Goal: Check status: Check status

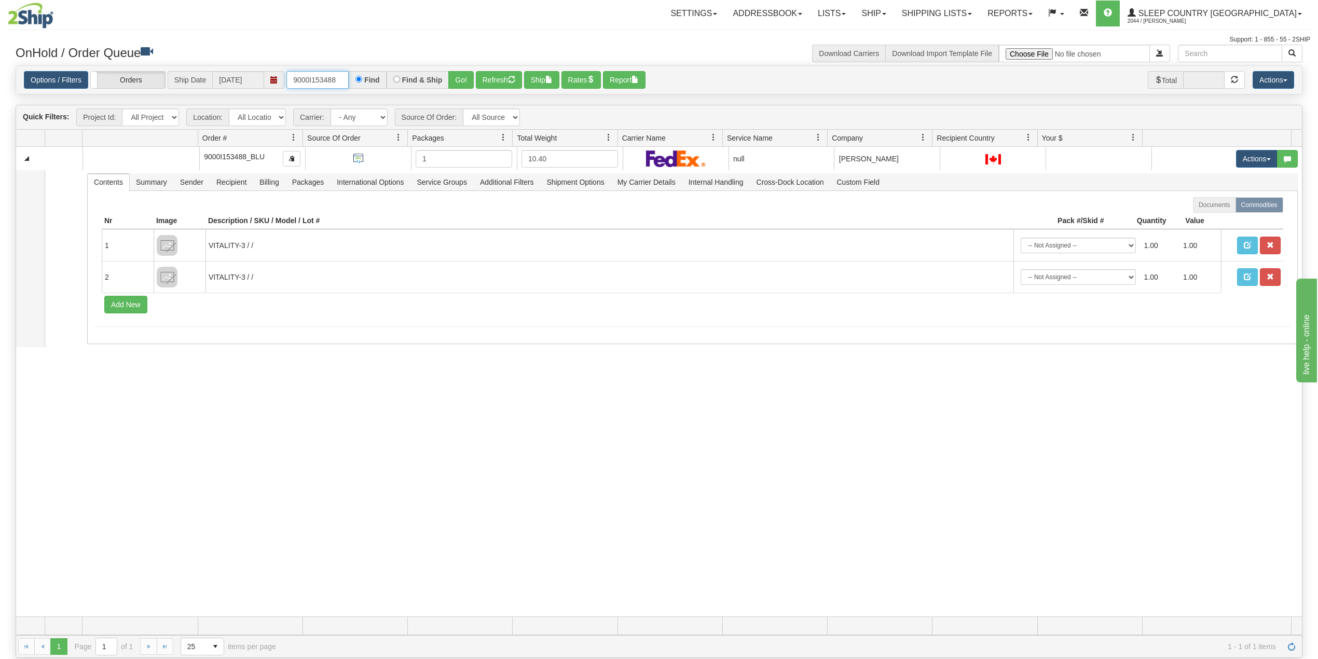
click at [310, 83] on input "9000I153488" at bounding box center [317, 80] width 62 height 18
paste input "2I153866"
type input "9002I153866"
click at [976, 17] on link "Shipping lists" at bounding box center [937, 14] width 86 height 26
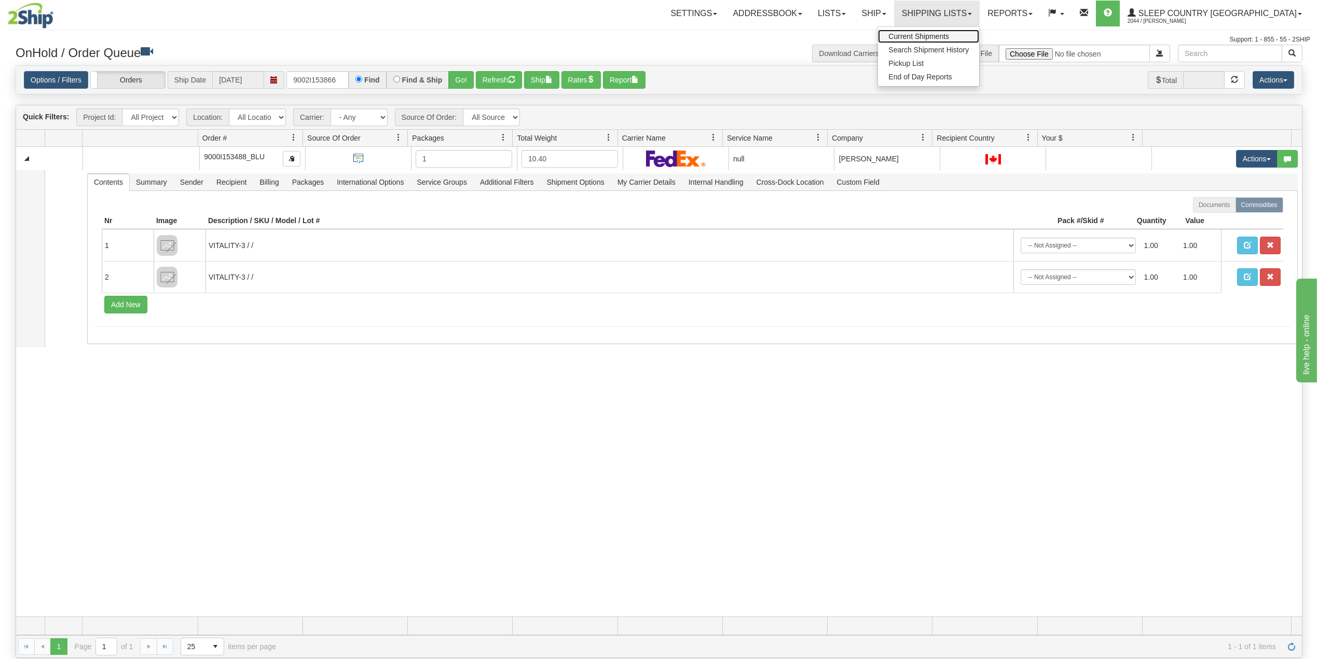
click at [949, 34] on span "Current Shipments" at bounding box center [918, 36] width 61 height 8
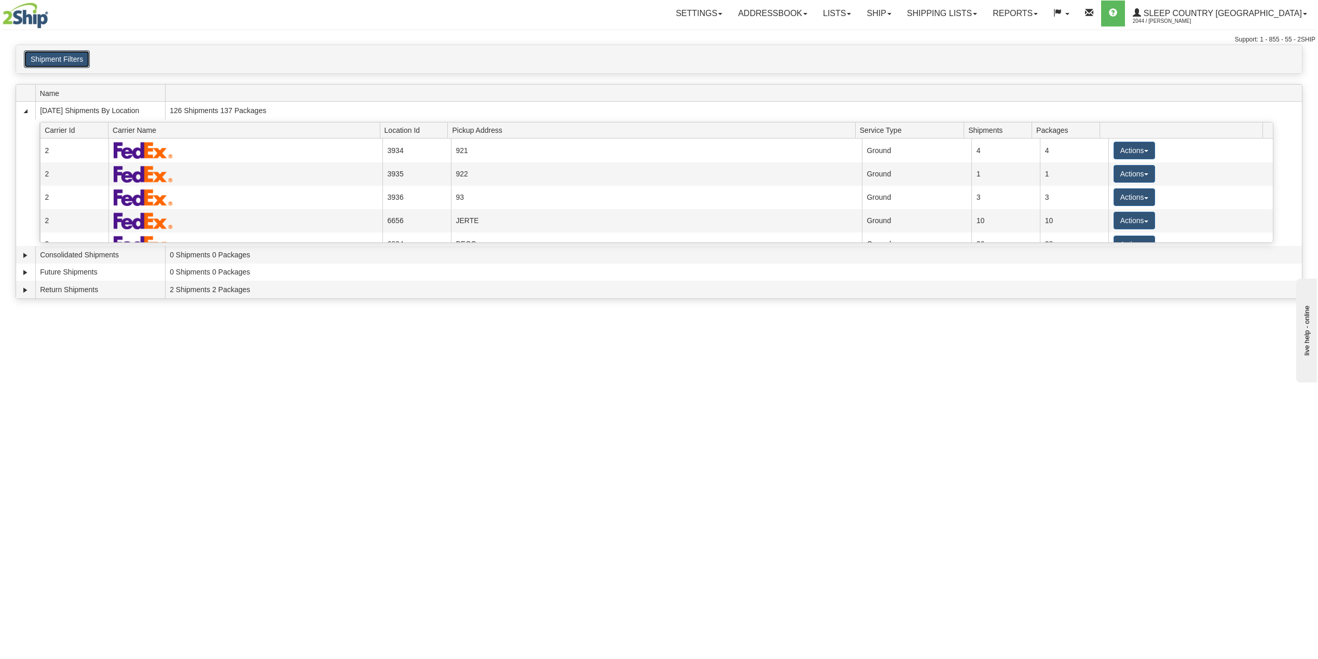
drag, startPoint x: 72, startPoint y: 57, endPoint x: 75, endPoint y: 84, distance: 26.6
click at [72, 57] on button "Shipment Filters" at bounding box center [57, 59] width 66 height 18
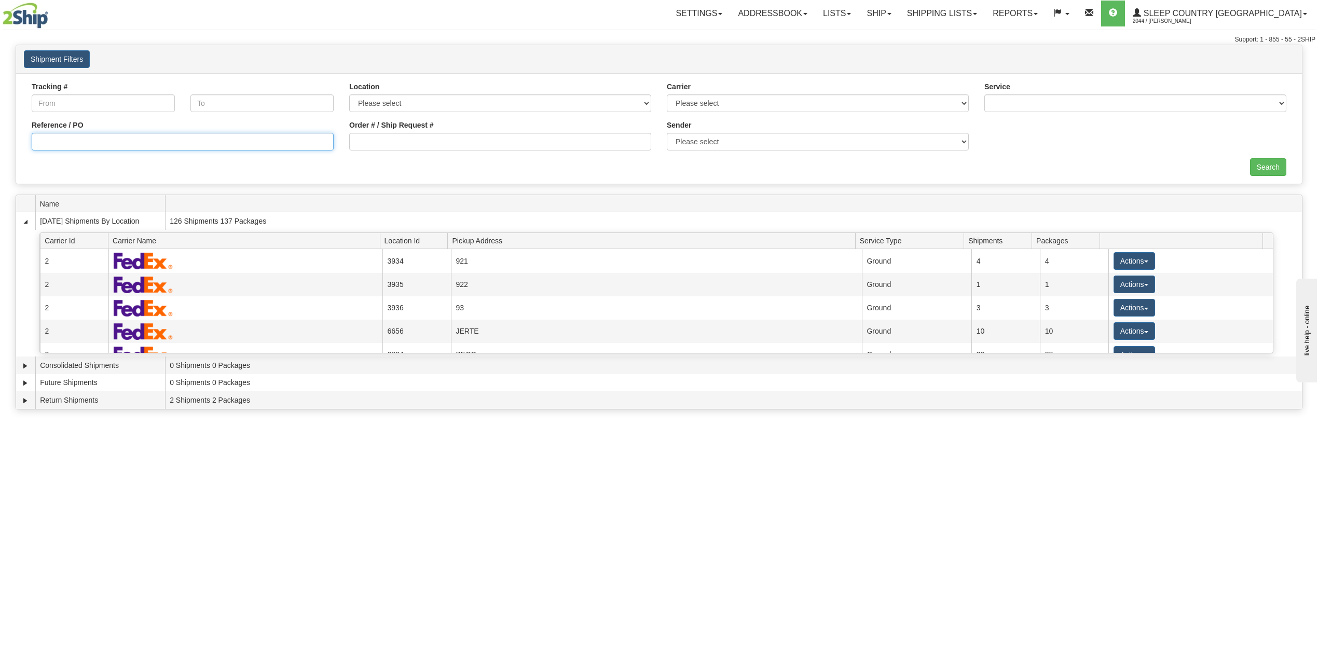
click at [107, 143] on input "Reference / PO" at bounding box center [183, 142] width 302 height 18
paste input "9002I153866"
type input "9002I153866"
click at [1268, 169] on input "Search" at bounding box center [1268, 167] width 36 height 18
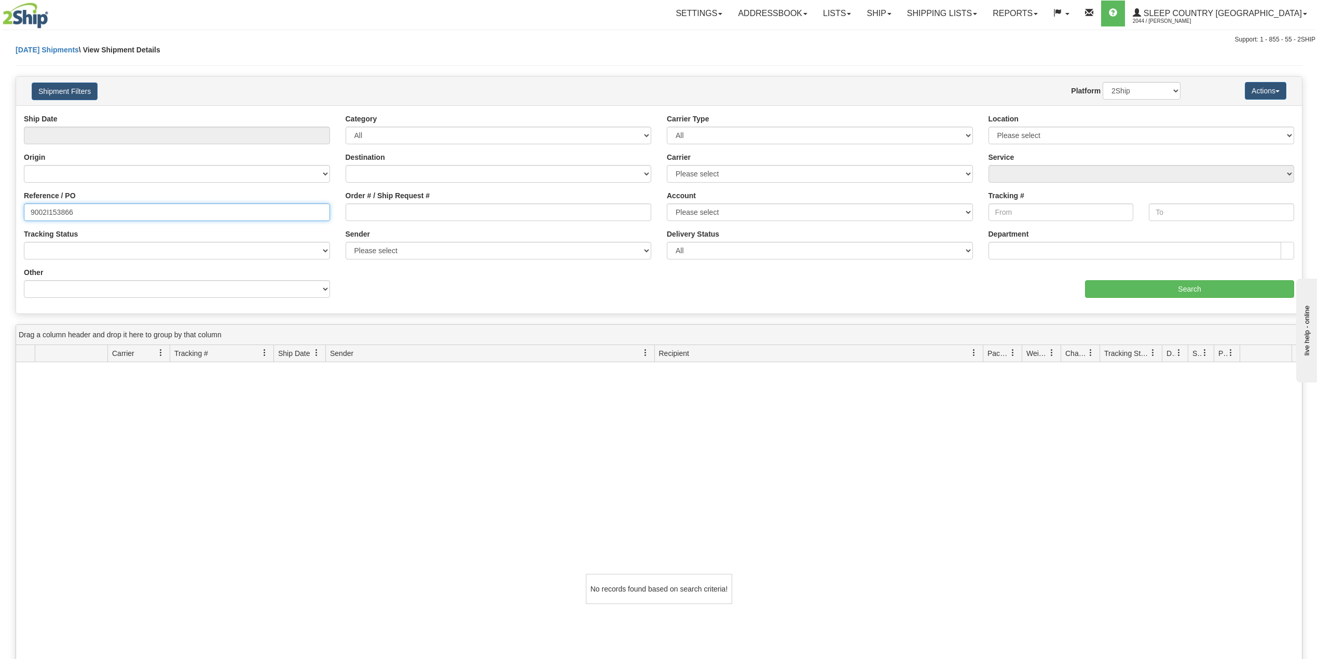
click at [122, 214] on input "9002I153866" at bounding box center [177, 212] width 306 height 18
click at [898, 16] on link "Ship" at bounding box center [878, 14] width 40 height 26
click at [888, 49] on span "OnHold / Order Queue" at bounding box center [851, 50] width 73 height 8
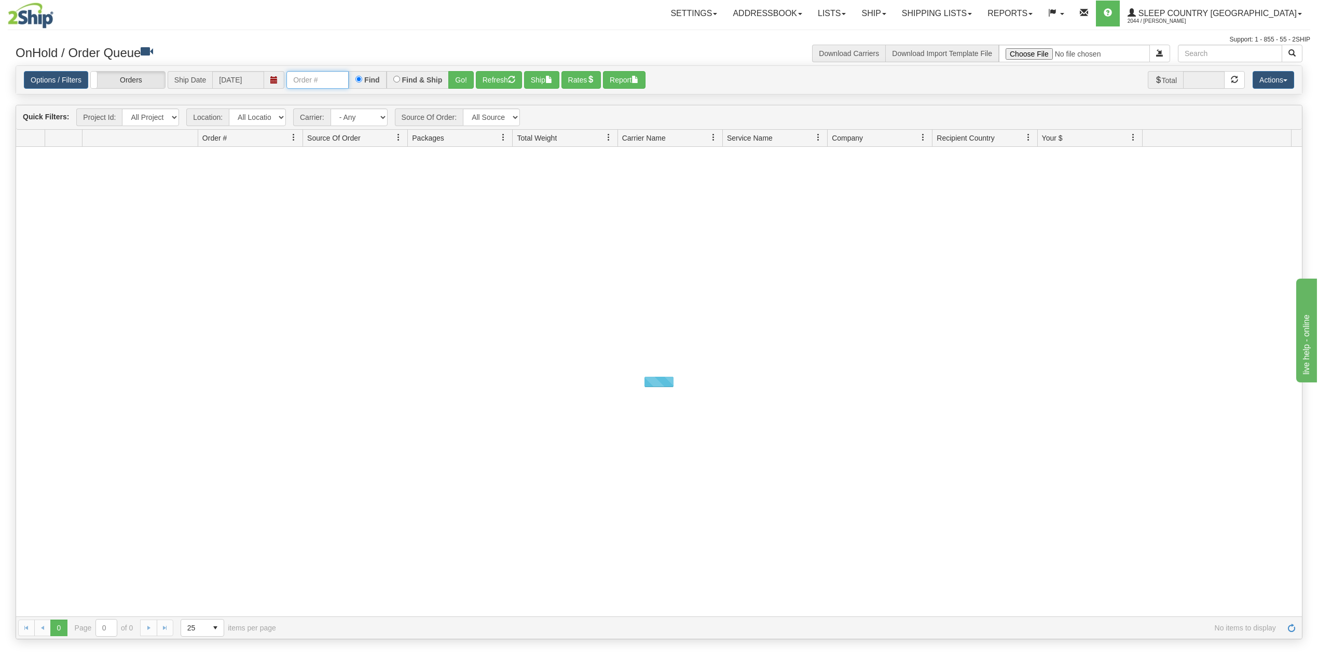
click at [323, 80] on input "text" at bounding box center [317, 80] width 62 height 18
paste input "9002I153866"
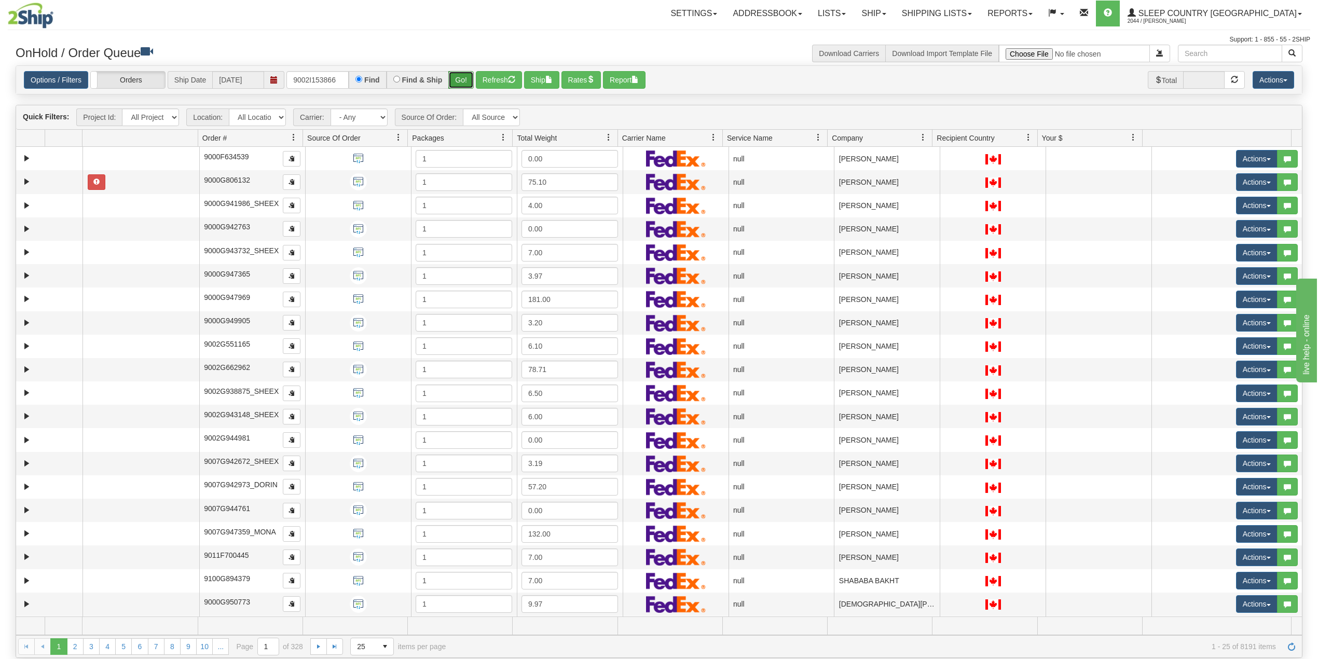
click at [464, 77] on button "Go!" at bounding box center [460, 80] width 25 height 18
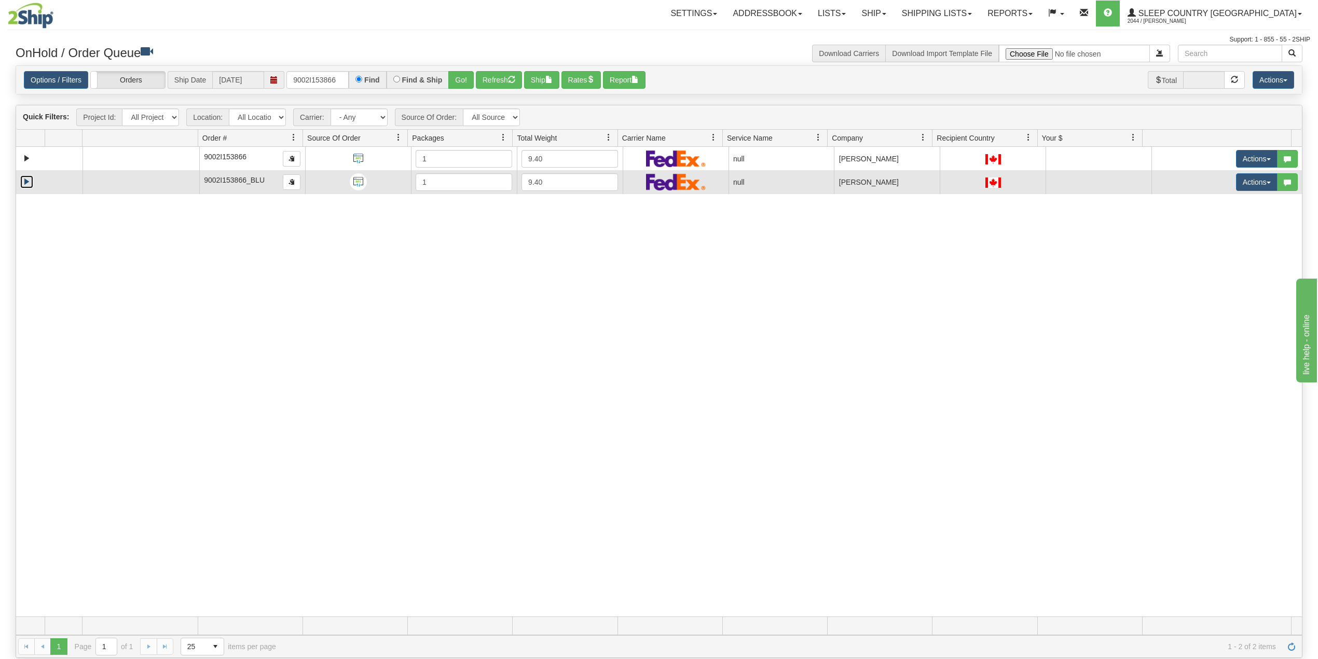
click at [28, 181] on link "Expand" at bounding box center [26, 181] width 13 height 13
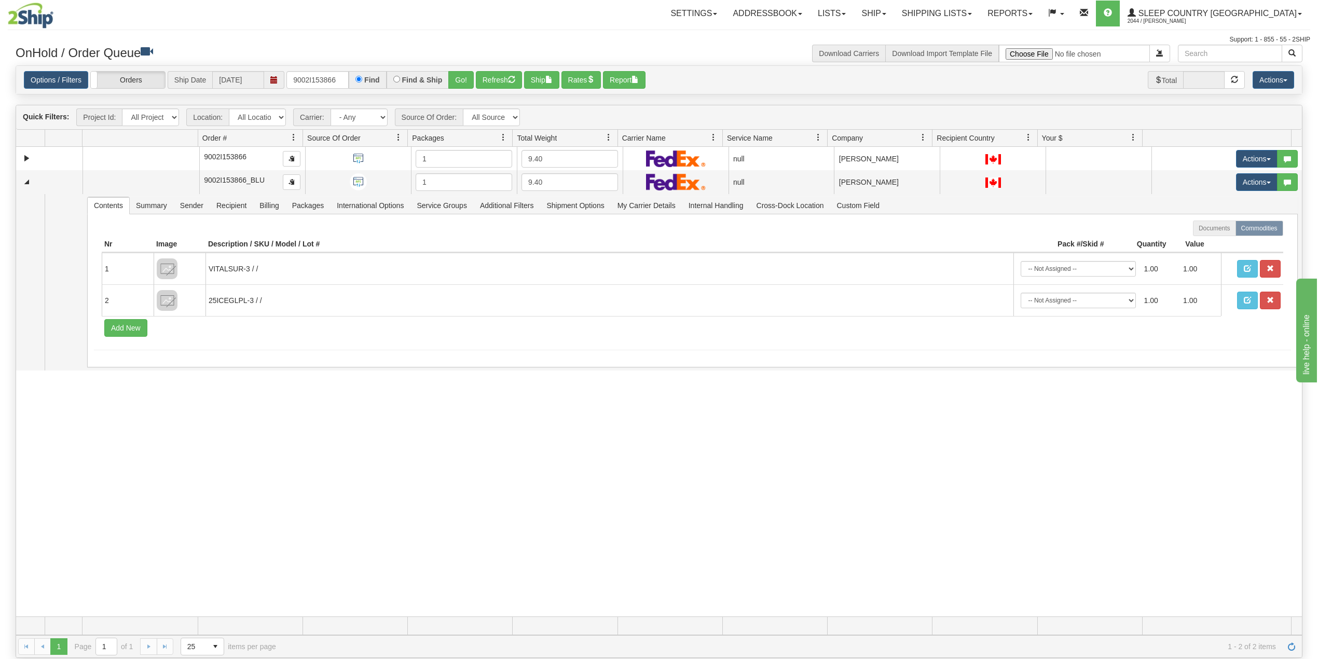
click at [246, 451] on div "31727341 390 91392863 0 9002I153866 1 9.40 null Shipping department Dormez-vous…" at bounding box center [658, 381] width 1285 height 469
click at [207, 502] on div "31727341 390 91392863 0 9002I153866 1 9.40 null Shipping department Dormez-vous…" at bounding box center [658, 381] width 1285 height 469
click at [309, 83] on input "9002I153866" at bounding box center [317, 80] width 62 height 18
click at [307, 81] on input "9002I153866" at bounding box center [317, 80] width 62 height 18
click at [326, 78] on input "9002I153866" at bounding box center [317, 80] width 62 height 18
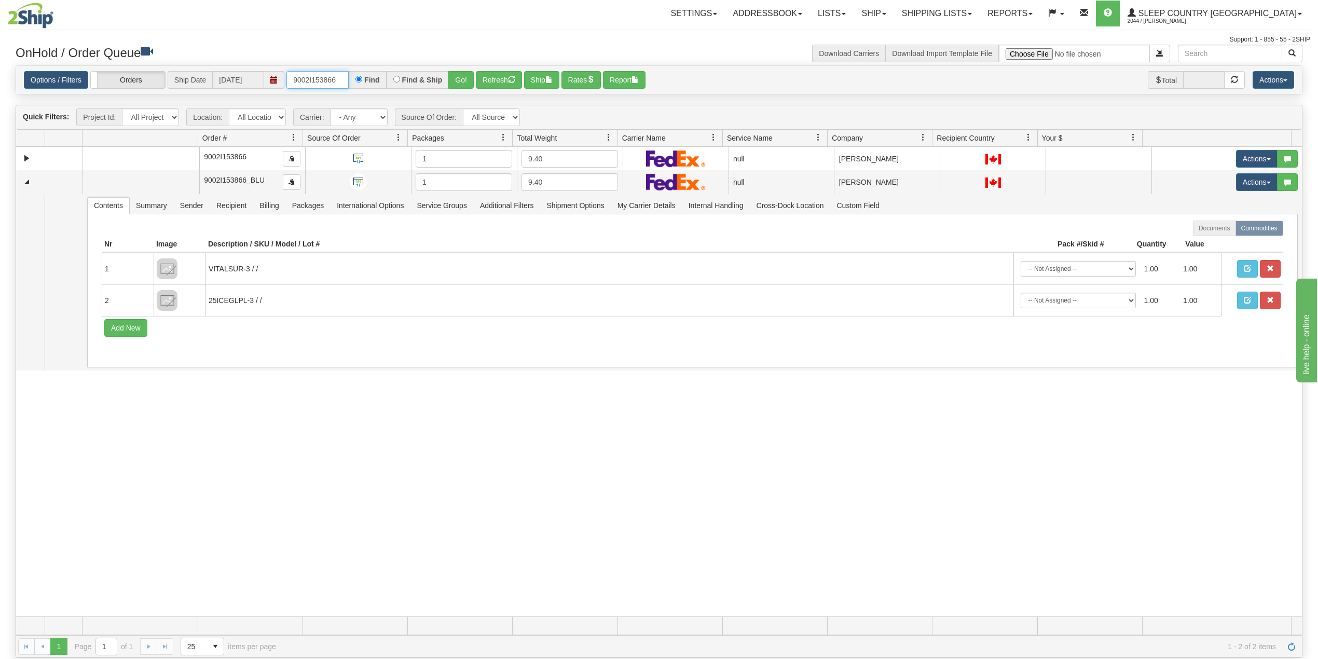
click at [326, 78] on input "9002I153866" at bounding box center [317, 80] width 62 height 18
paste input "0I161224"
type input "9000I161224"
click at [467, 73] on button "Go!" at bounding box center [460, 80] width 25 height 18
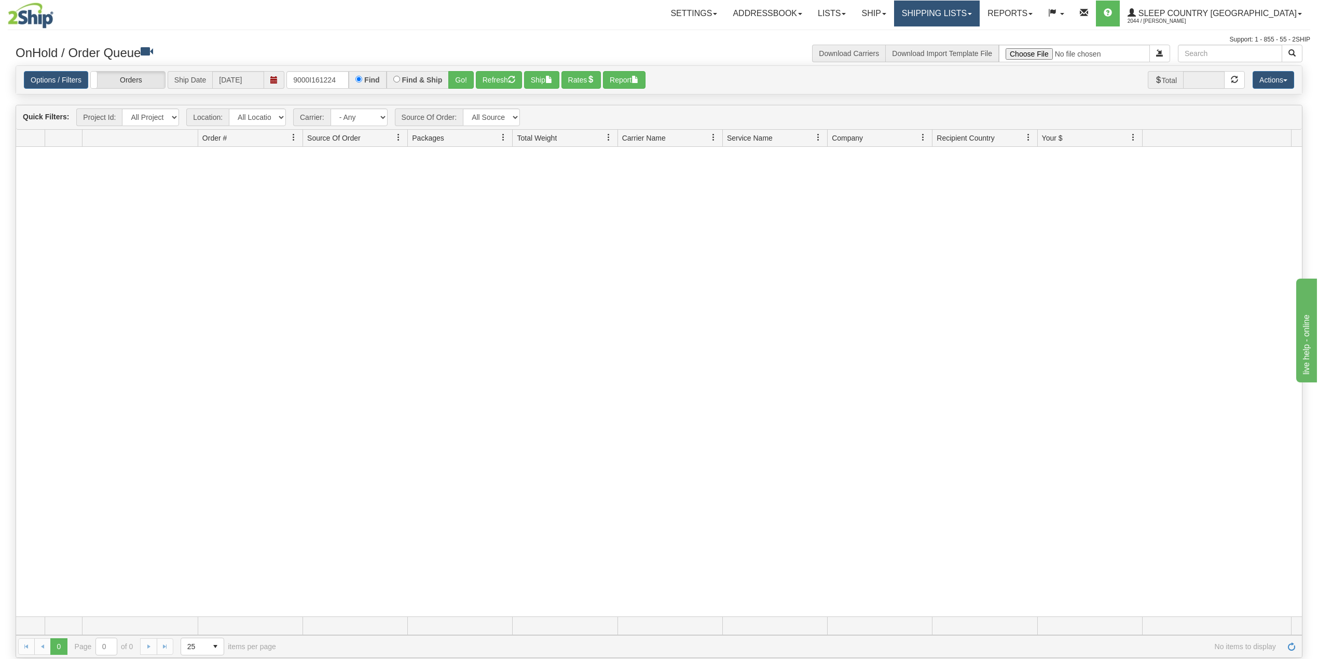
click at [979, 11] on link "Shipping lists" at bounding box center [937, 14] width 86 height 26
click at [955, 45] on link "Search Shipment History" at bounding box center [928, 49] width 101 height 13
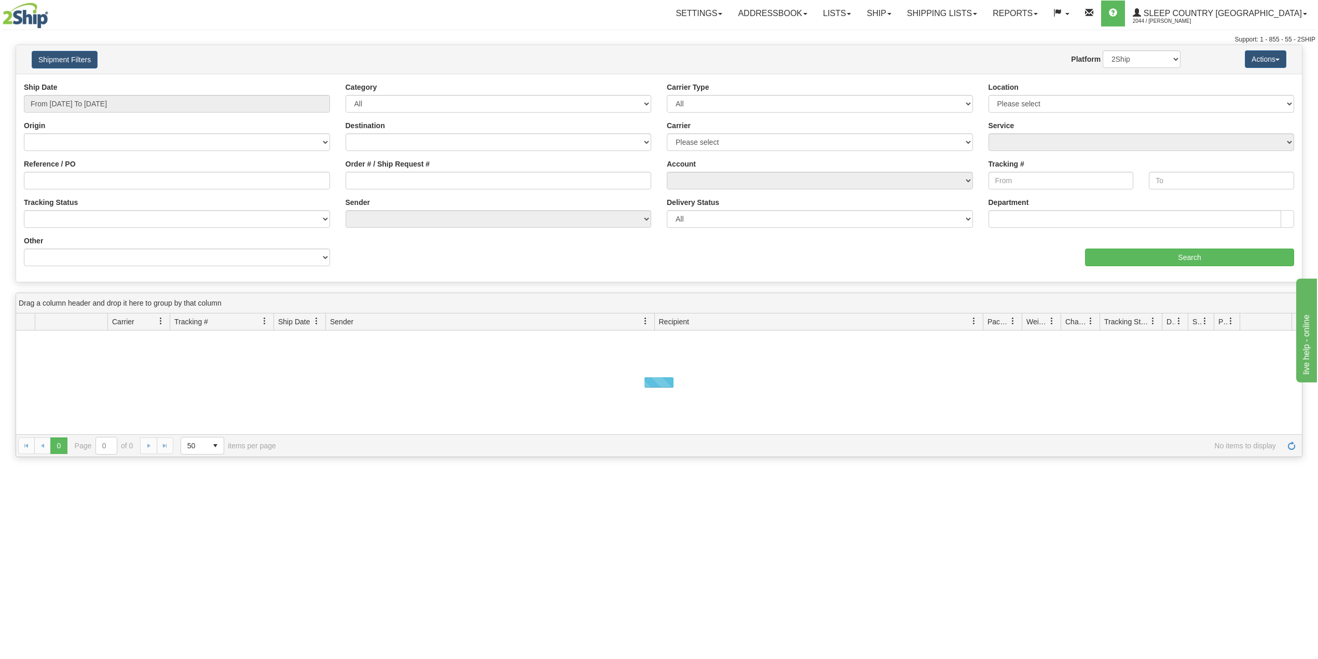
click at [100, 93] on div "Ship Date From 10/14/2025 To 10/15/2025" at bounding box center [177, 97] width 306 height 31
click at [100, 107] on input "From 10/14/2025 To 10/15/2025" at bounding box center [177, 104] width 306 height 18
drag, startPoint x: 92, startPoint y: 188, endPoint x: 92, endPoint y: 182, distance: 6.2
click at [92, 187] on ul "Today Yesterday Last 7 Days Last 30 Days This Month Last Month Custom" at bounding box center [70, 178] width 83 height 121
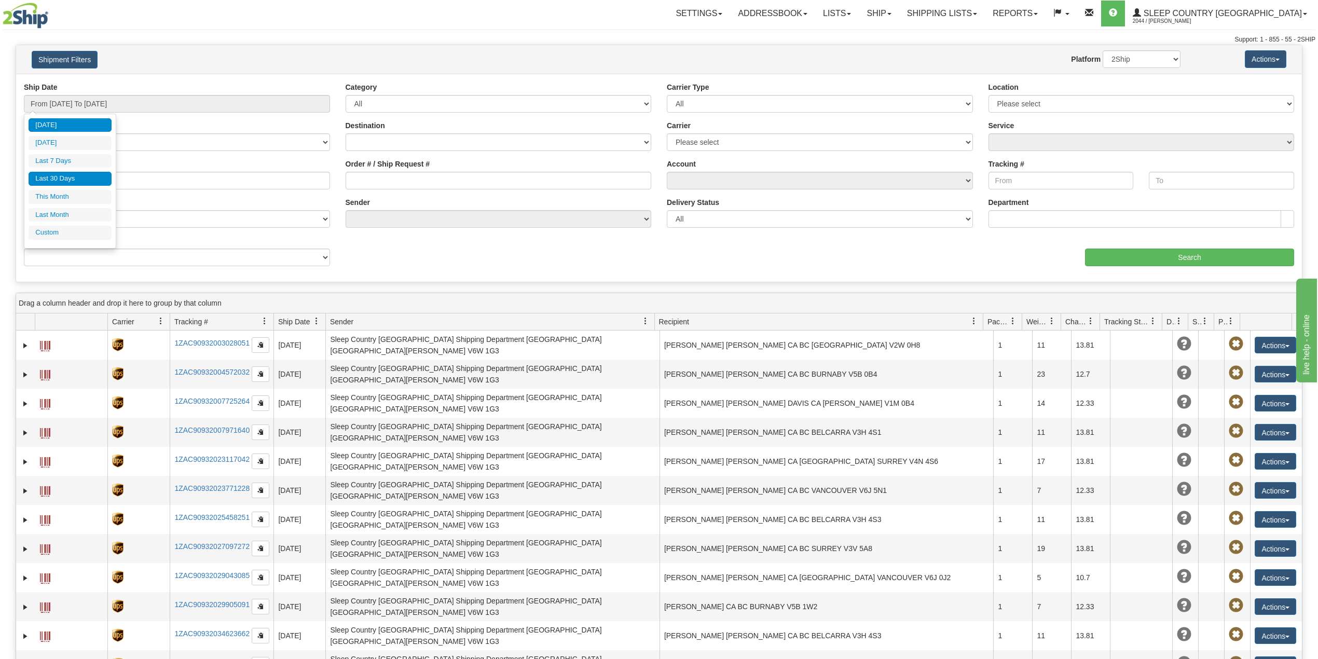
click at [92, 181] on li "Last 30 Days" at bounding box center [70, 179] width 83 height 14
type input "From 09/16/2025 To 10/15/2025"
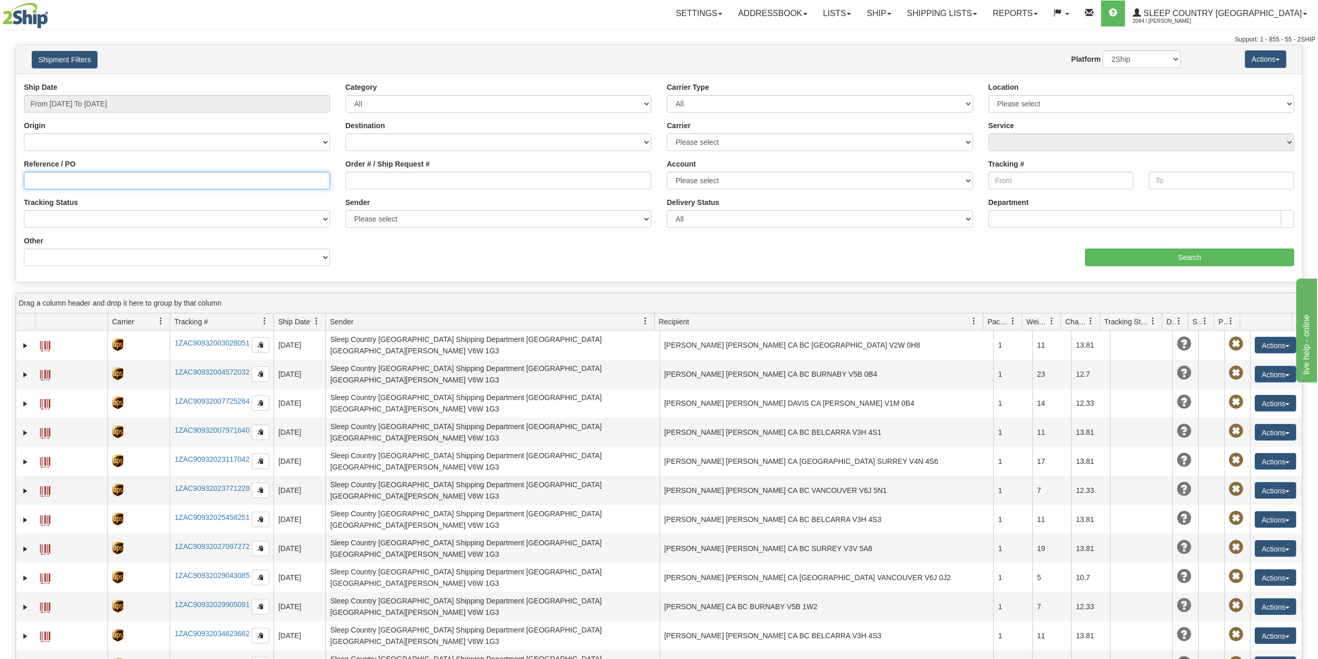
click at [94, 182] on input "Reference / PO" at bounding box center [177, 181] width 306 height 18
paste input "9000I161224"
click at [1181, 256] on input "Search" at bounding box center [1189, 257] width 209 height 18
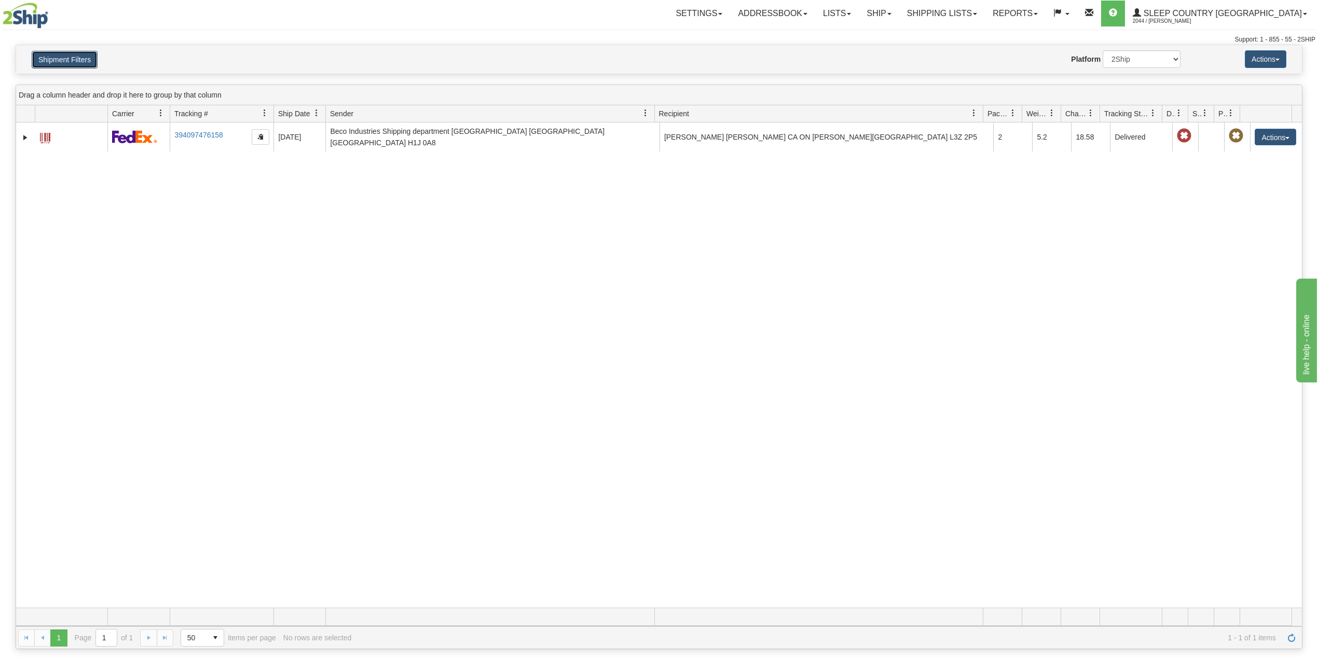
click at [44, 59] on button "Shipment Filters" at bounding box center [65, 60] width 66 height 18
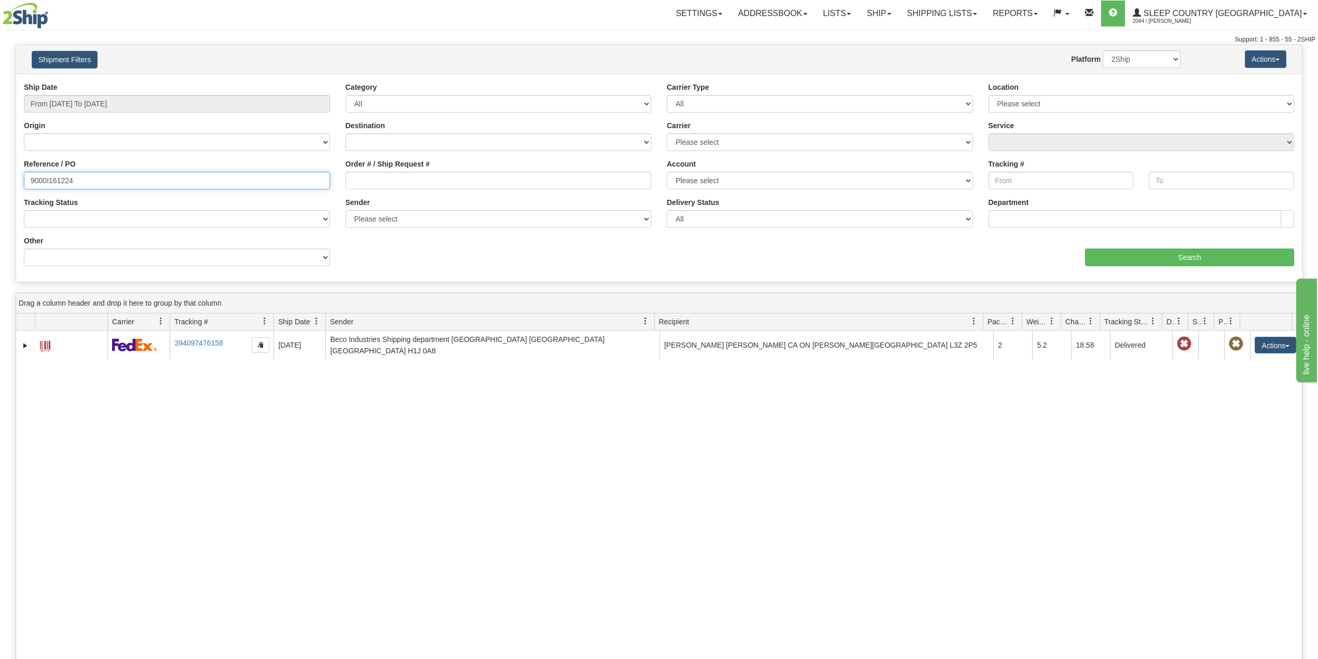
click at [57, 176] on input "9000I161224" at bounding box center [177, 181] width 306 height 18
click at [57, 175] on input "9000I161224" at bounding box center [177, 181] width 306 height 18
paste input "56271"
type input "9000I156271"
click at [1187, 246] on div "aaa Search" at bounding box center [980, 251] width 643 height 31
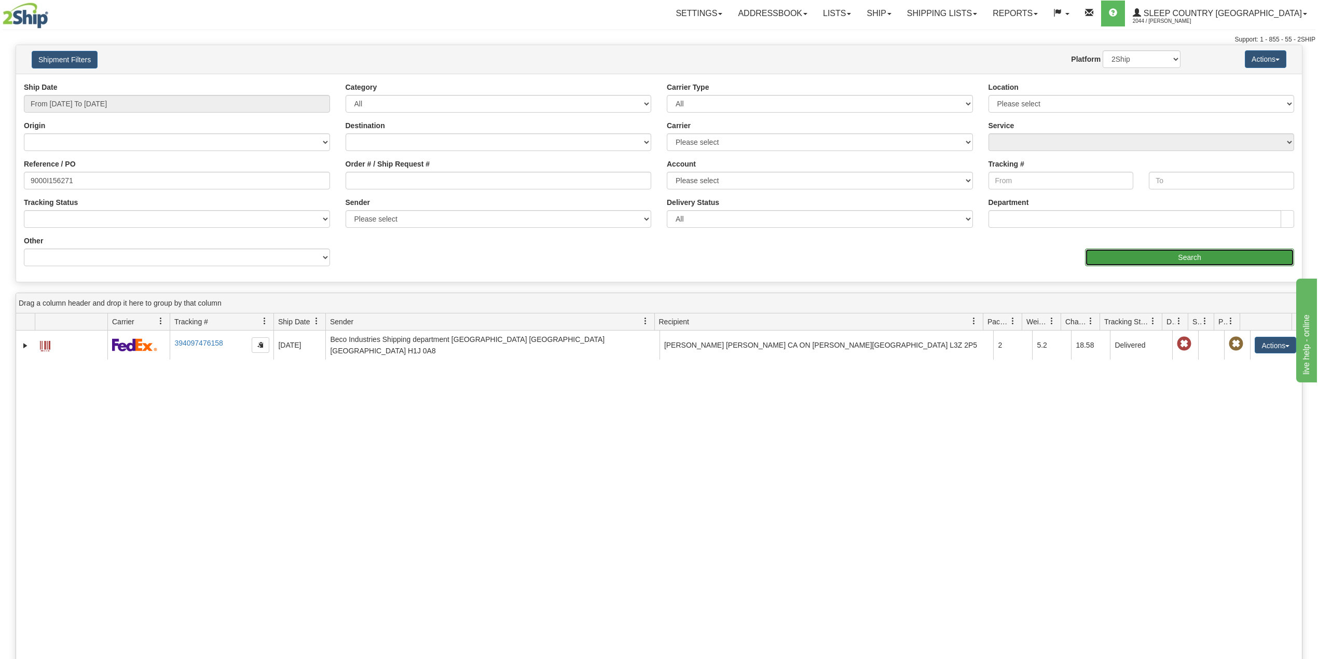
click at [1183, 256] on input "Search" at bounding box center [1189, 257] width 209 height 18
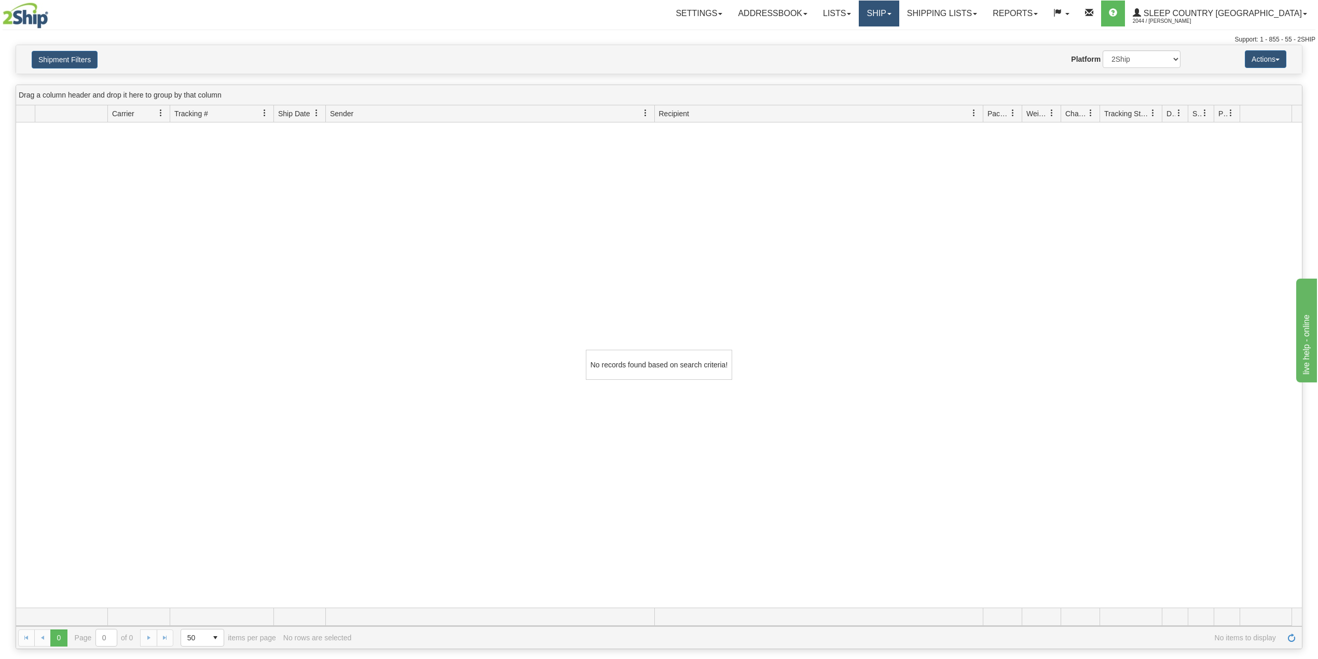
click at [898, 11] on link "Ship" at bounding box center [878, 14] width 40 height 26
click at [888, 48] on span "OnHold / Order Queue" at bounding box center [851, 50] width 73 height 8
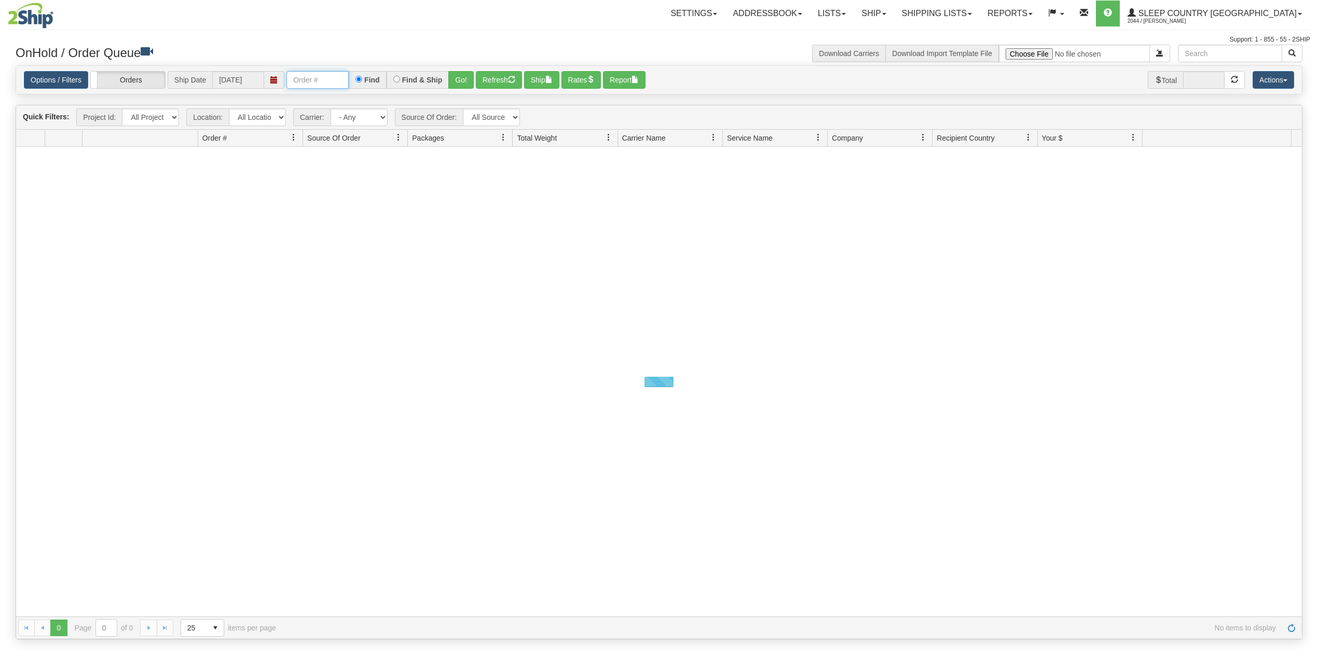
click at [314, 84] on input "text" at bounding box center [317, 80] width 62 height 18
paste input "9000I156271"
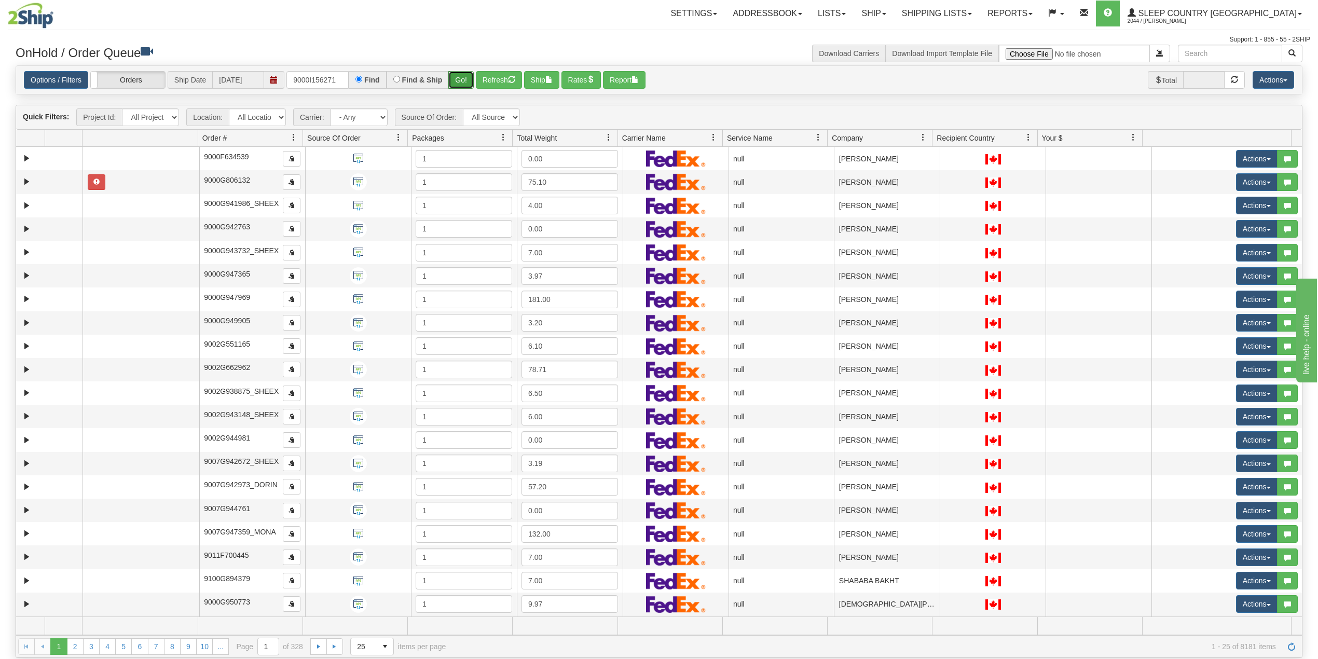
click at [462, 82] on button "Go!" at bounding box center [460, 80] width 25 height 18
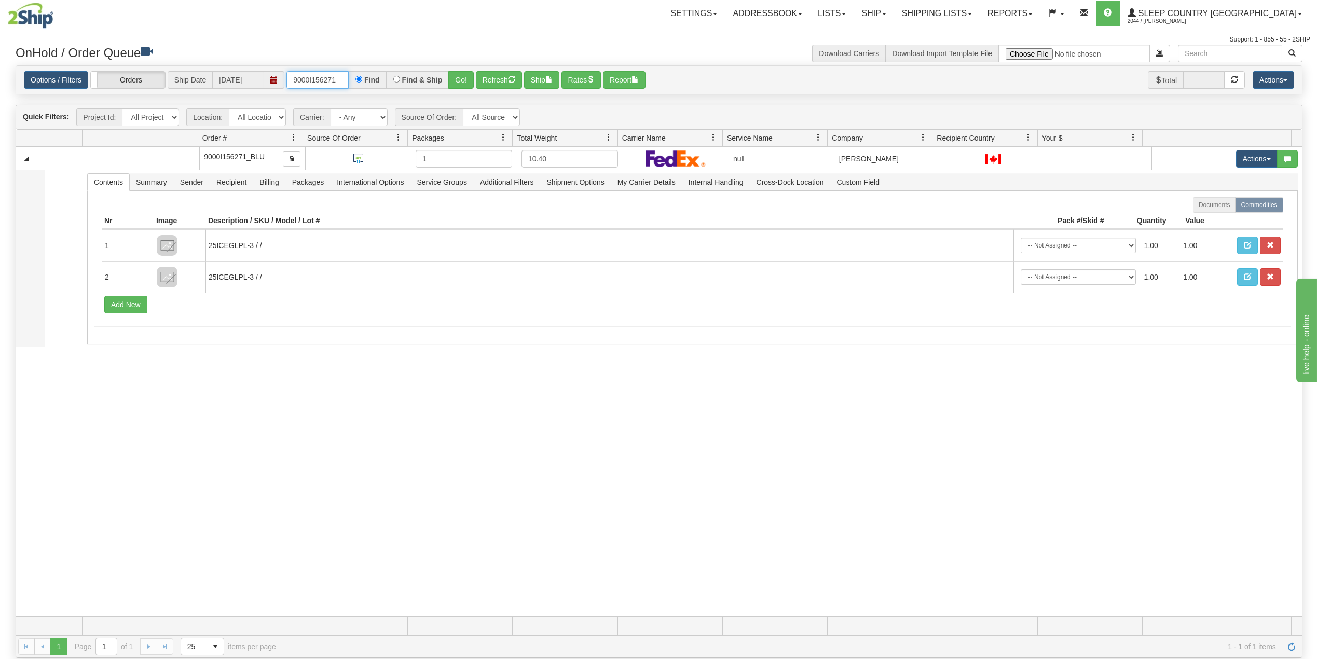
click at [320, 74] on input "9000I156271" at bounding box center [317, 80] width 62 height 18
paste input "7I130654"
type input "9007I130654"
click at [459, 79] on button "Go!" at bounding box center [460, 80] width 25 height 18
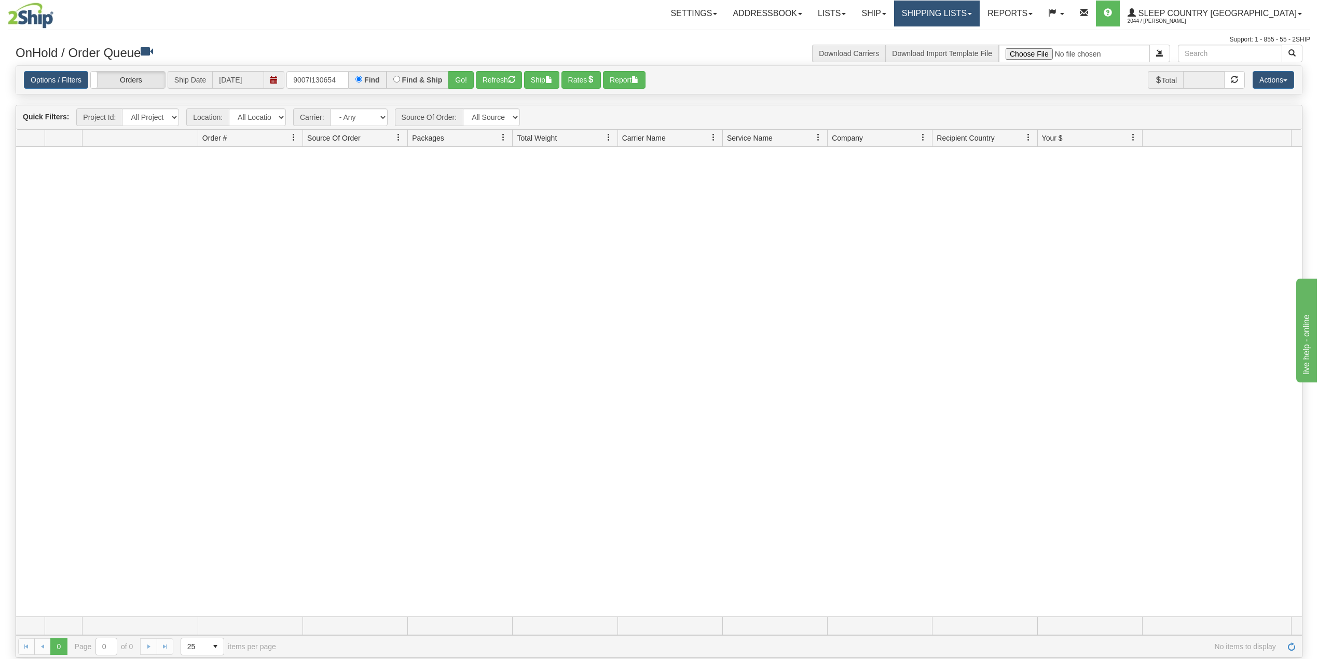
click at [966, 16] on link "Shipping lists" at bounding box center [937, 14] width 86 height 26
click at [949, 32] on span "Current Shipments" at bounding box center [918, 36] width 61 height 8
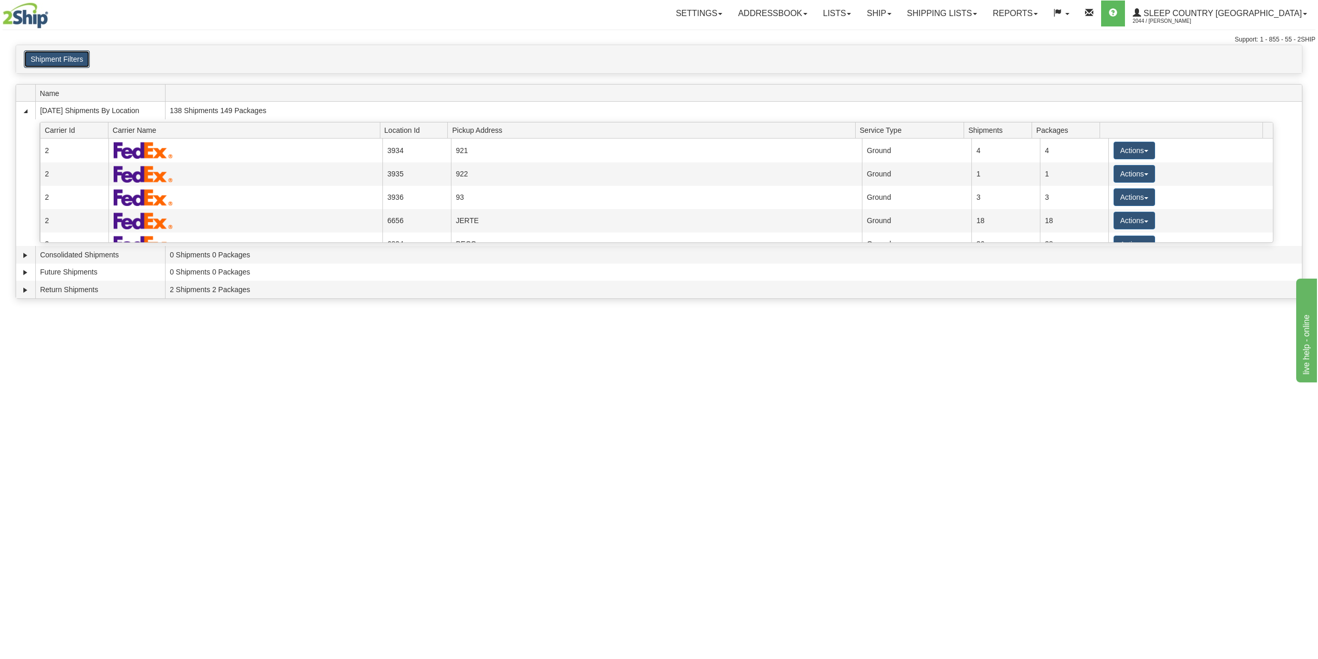
drag, startPoint x: 71, startPoint y: 59, endPoint x: 76, endPoint y: 109, distance: 50.0
click at [72, 59] on button "Shipment Filters" at bounding box center [57, 59] width 66 height 18
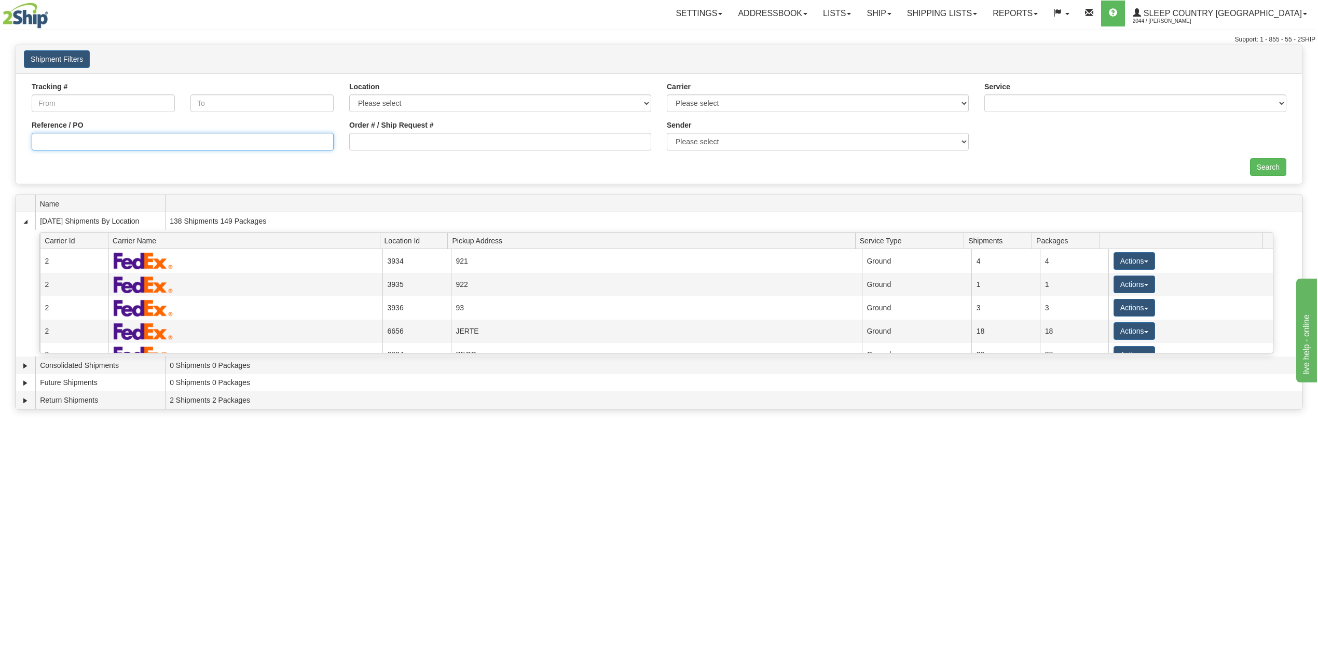
click at [80, 150] on input "Reference / PO" at bounding box center [183, 142] width 302 height 18
paste input "9007I130654"
type input "9007I130654"
click at [1267, 160] on input "Search" at bounding box center [1268, 167] width 36 height 18
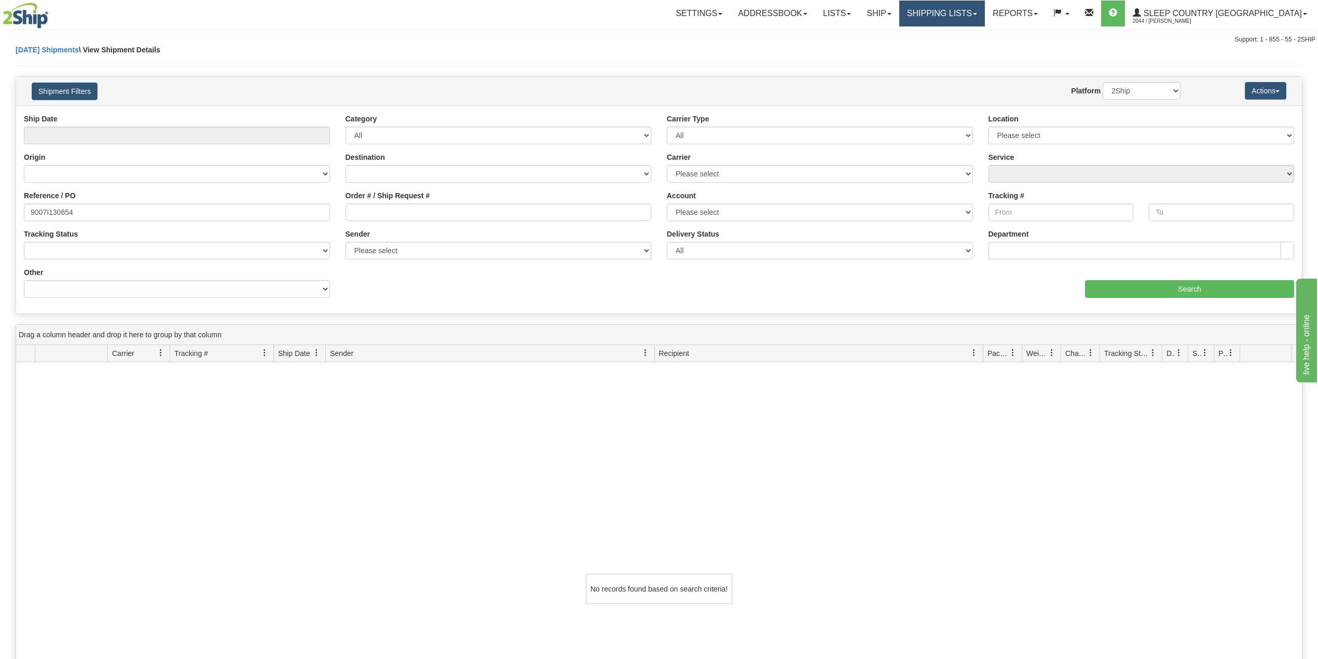
click at [985, 17] on link "Shipping lists" at bounding box center [942, 14] width 86 height 26
click at [974, 50] on span "Search Shipment History" at bounding box center [933, 50] width 80 height 8
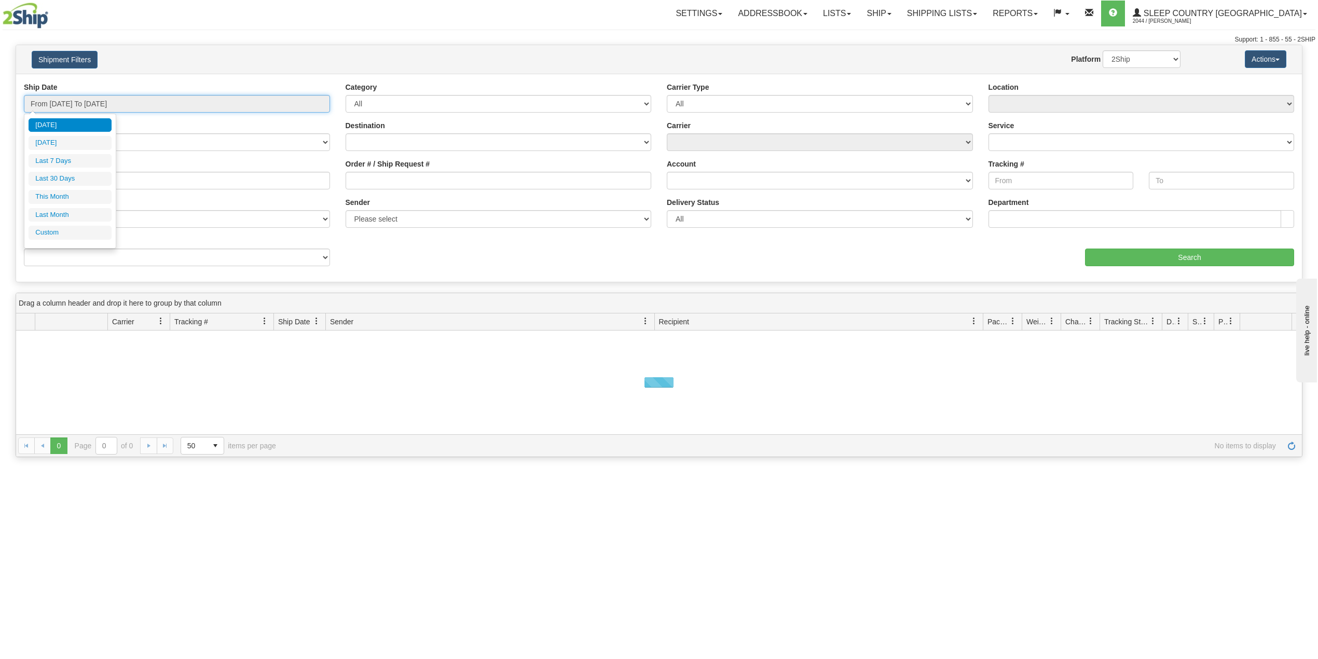
click at [110, 106] on input "From [DATE] To [DATE]" at bounding box center [177, 104] width 306 height 18
click at [65, 181] on li "Last 30 Days" at bounding box center [70, 179] width 83 height 14
type input "From [DATE] To [DATE]"
click at [67, 185] on input "Reference / PO" at bounding box center [177, 181] width 306 height 18
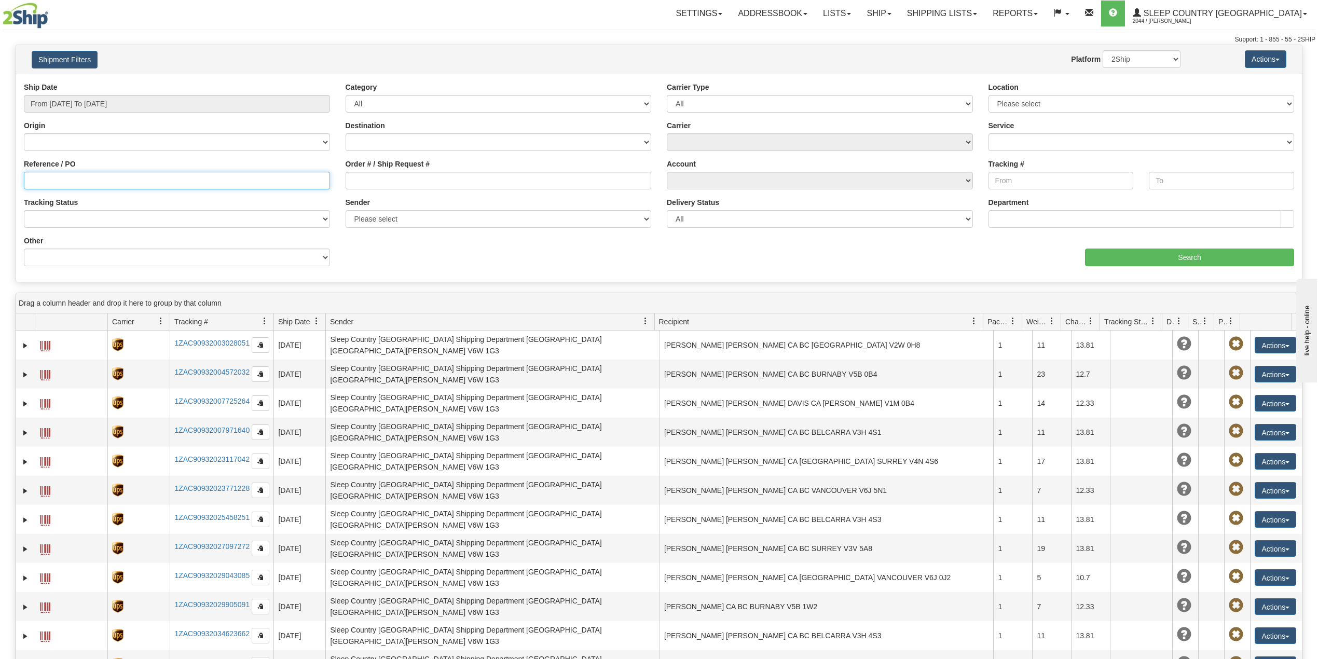
paste input "9007I130654"
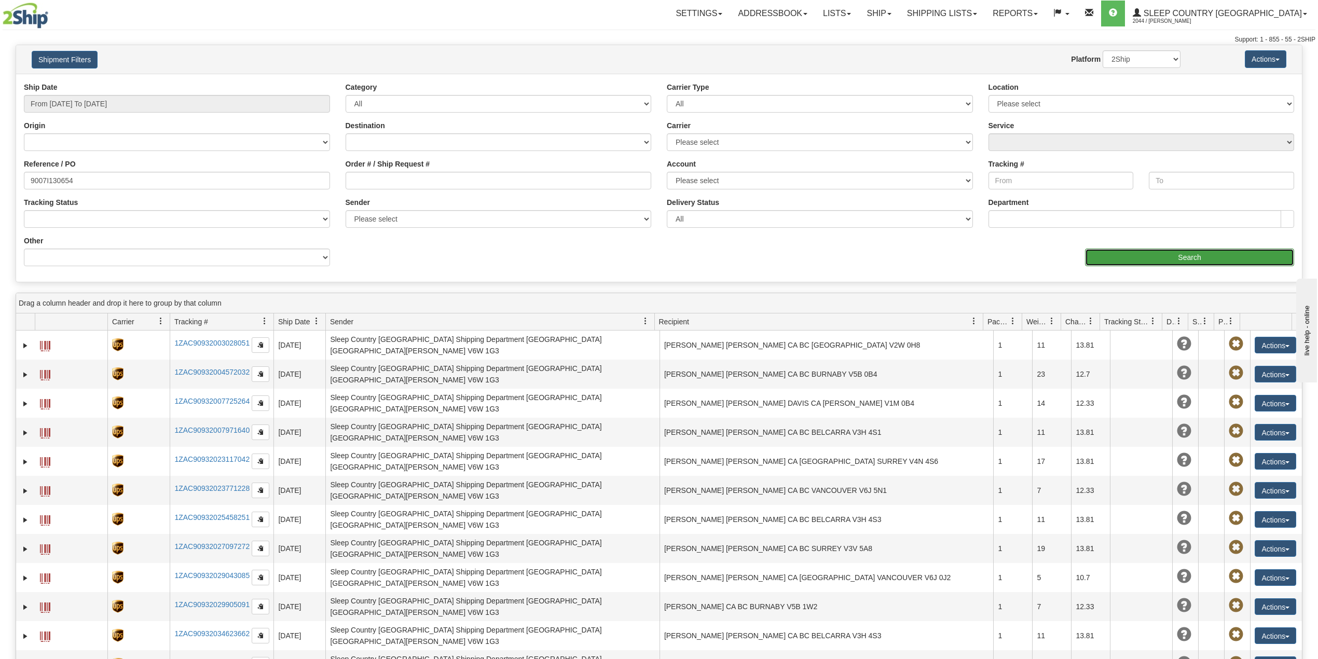
click at [1243, 252] on input "Search" at bounding box center [1189, 257] width 209 height 18
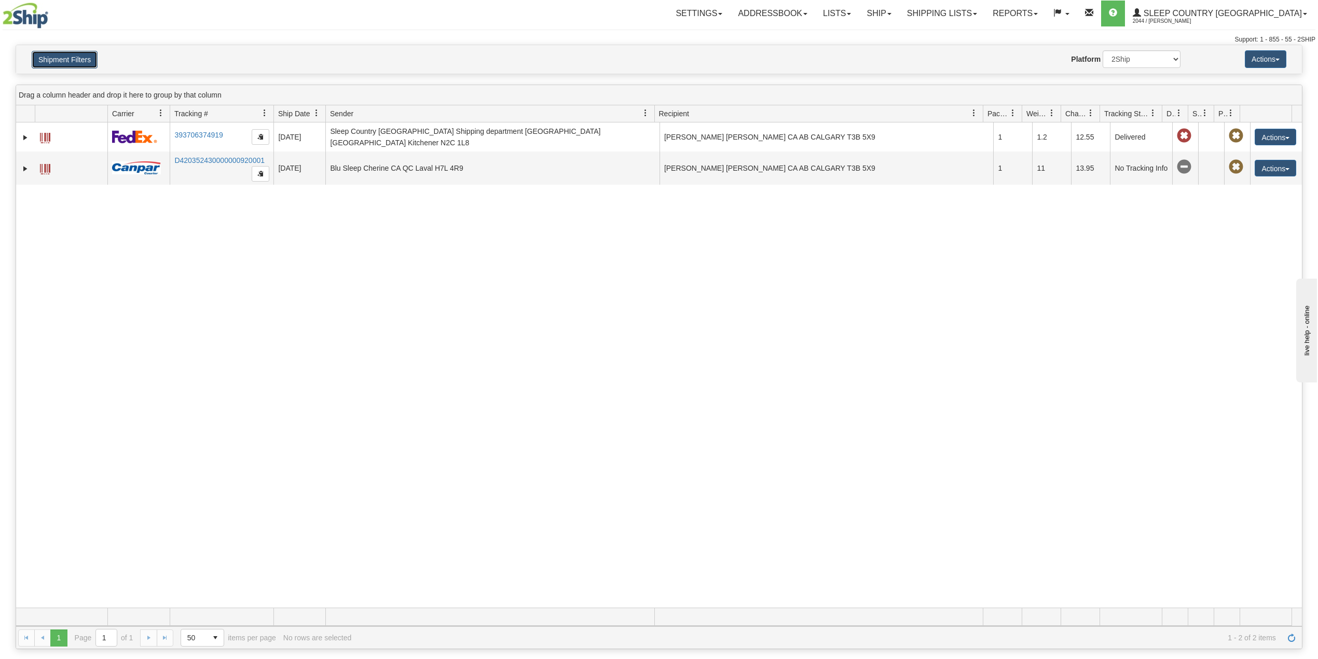
click at [88, 63] on button "Shipment Filters" at bounding box center [65, 60] width 66 height 18
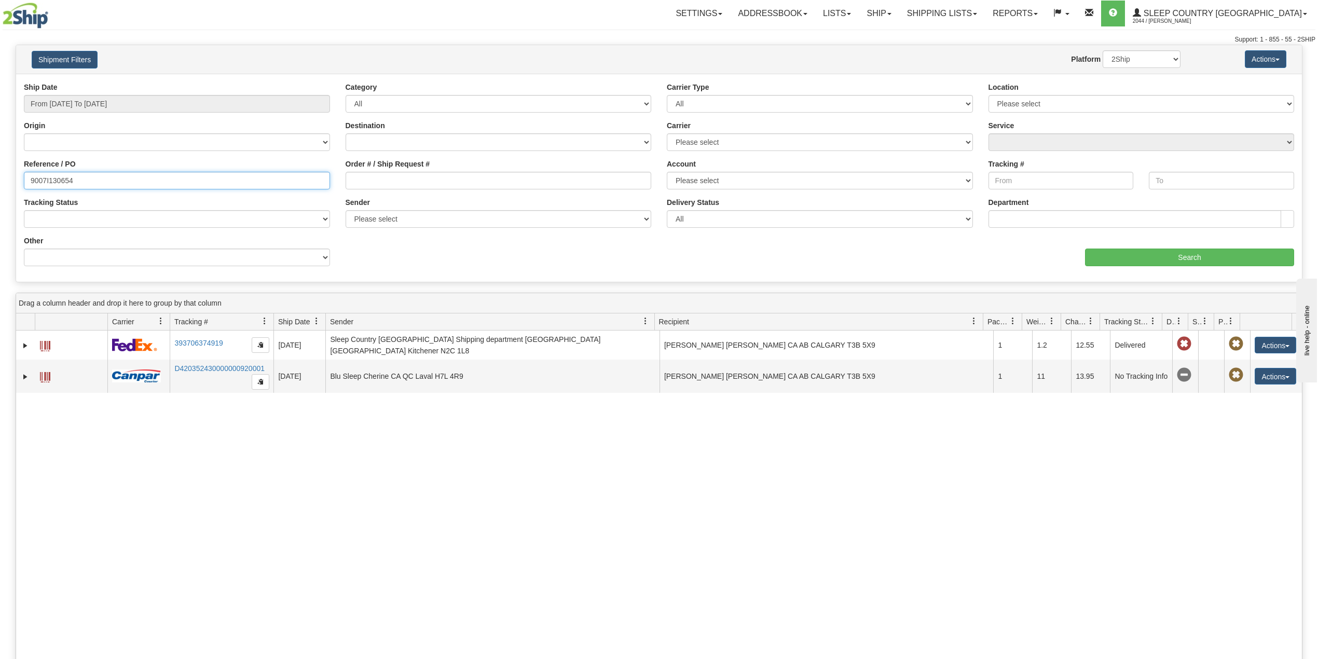
click at [40, 185] on input "9007I130654" at bounding box center [177, 181] width 306 height 18
paste input "0I161188"
click at [93, 182] on input "9000I161188" at bounding box center [177, 181] width 306 height 18
type input "9000I161188"
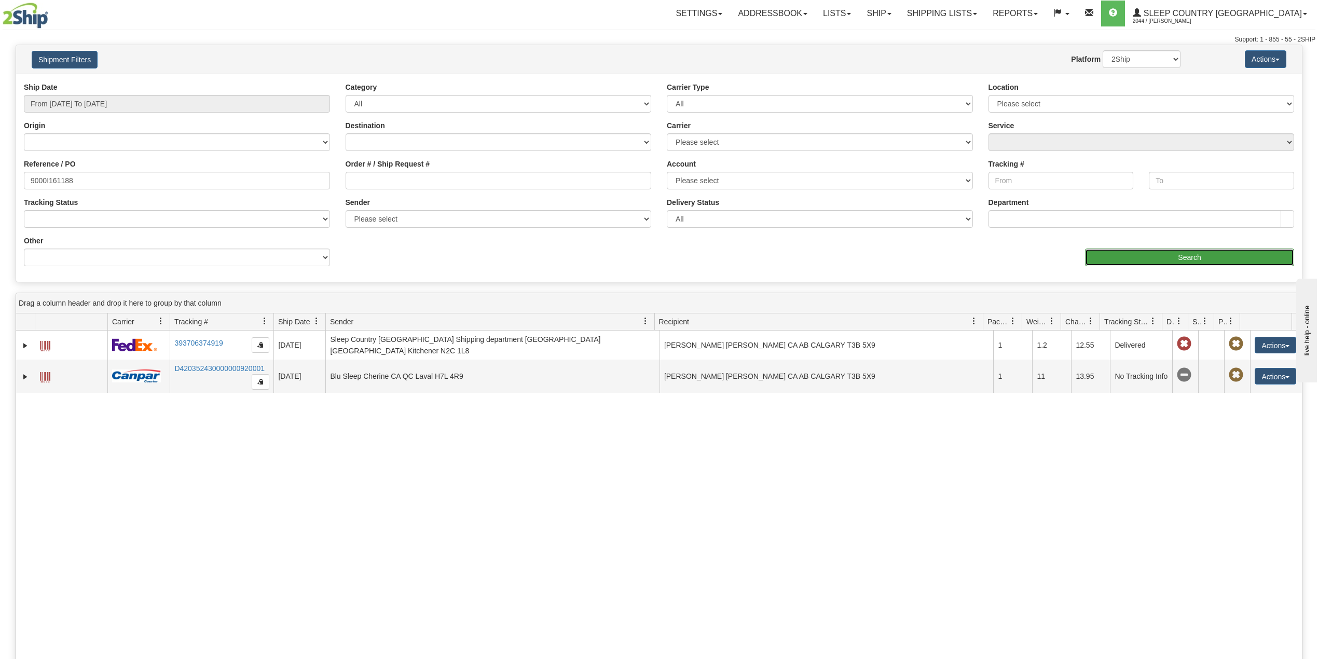
click at [1137, 253] on input "Search" at bounding box center [1189, 257] width 209 height 18
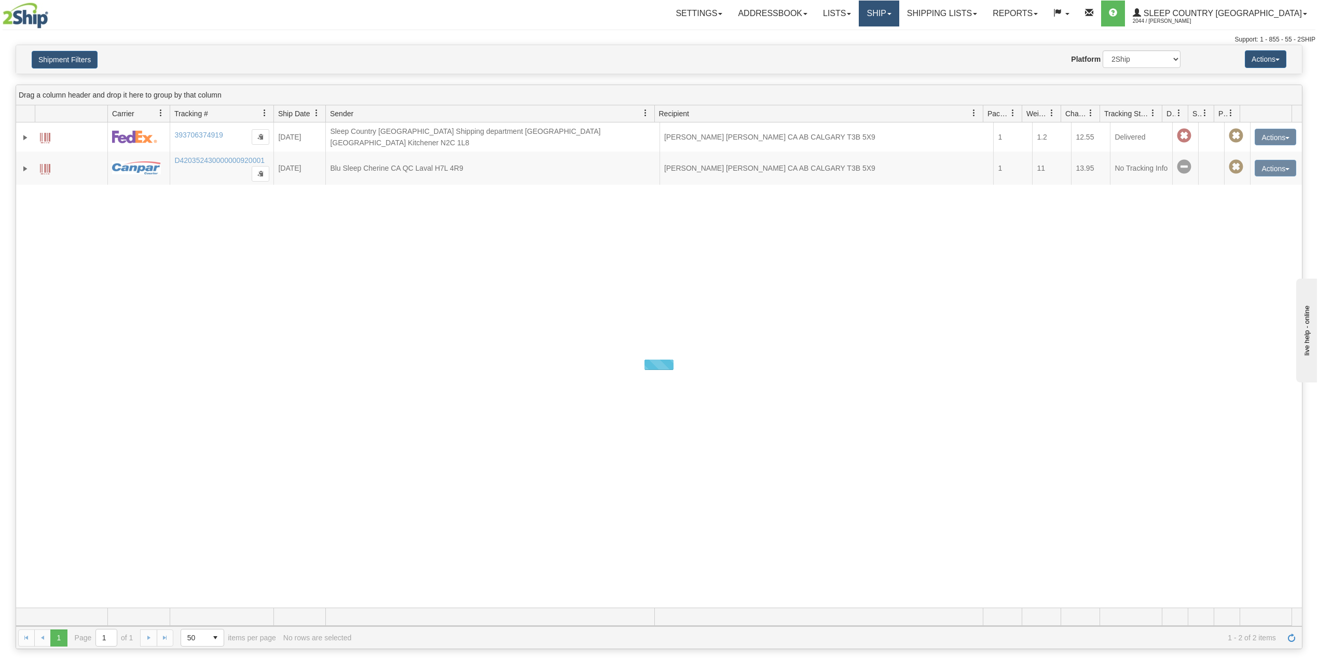
click at [898, 9] on link "Ship" at bounding box center [878, 14] width 40 height 26
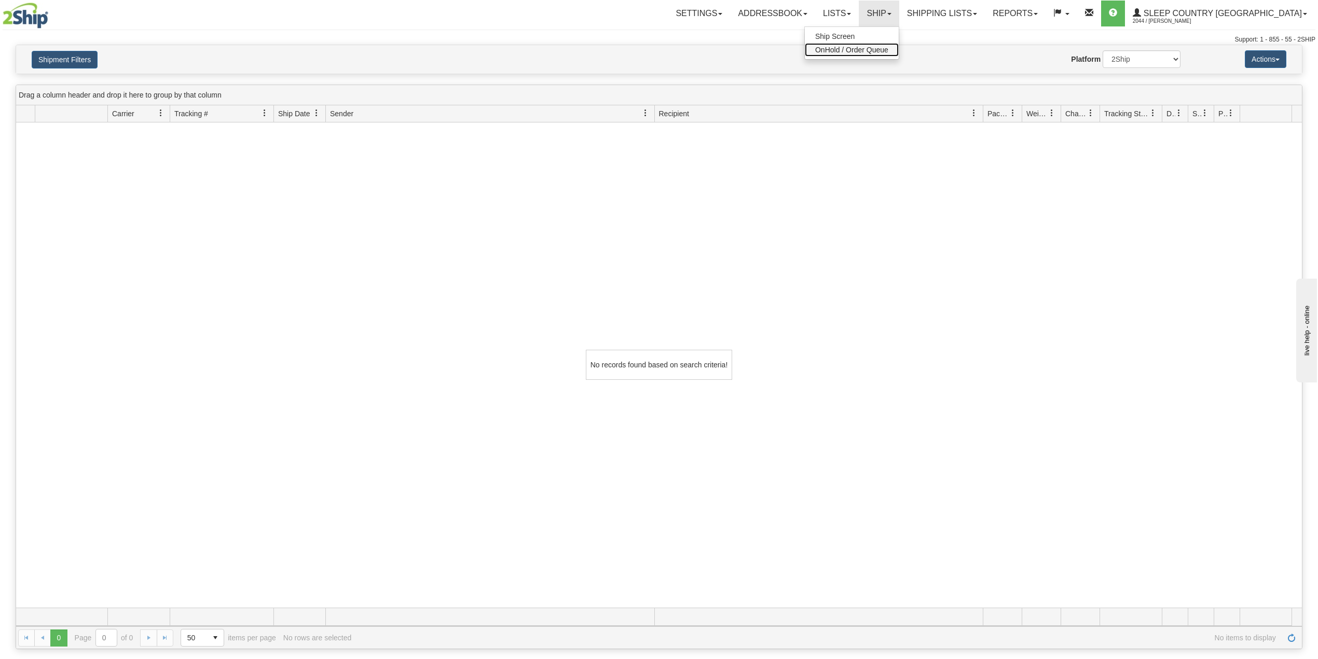
click at [888, 48] on span "OnHold / Order Queue" at bounding box center [851, 50] width 73 height 8
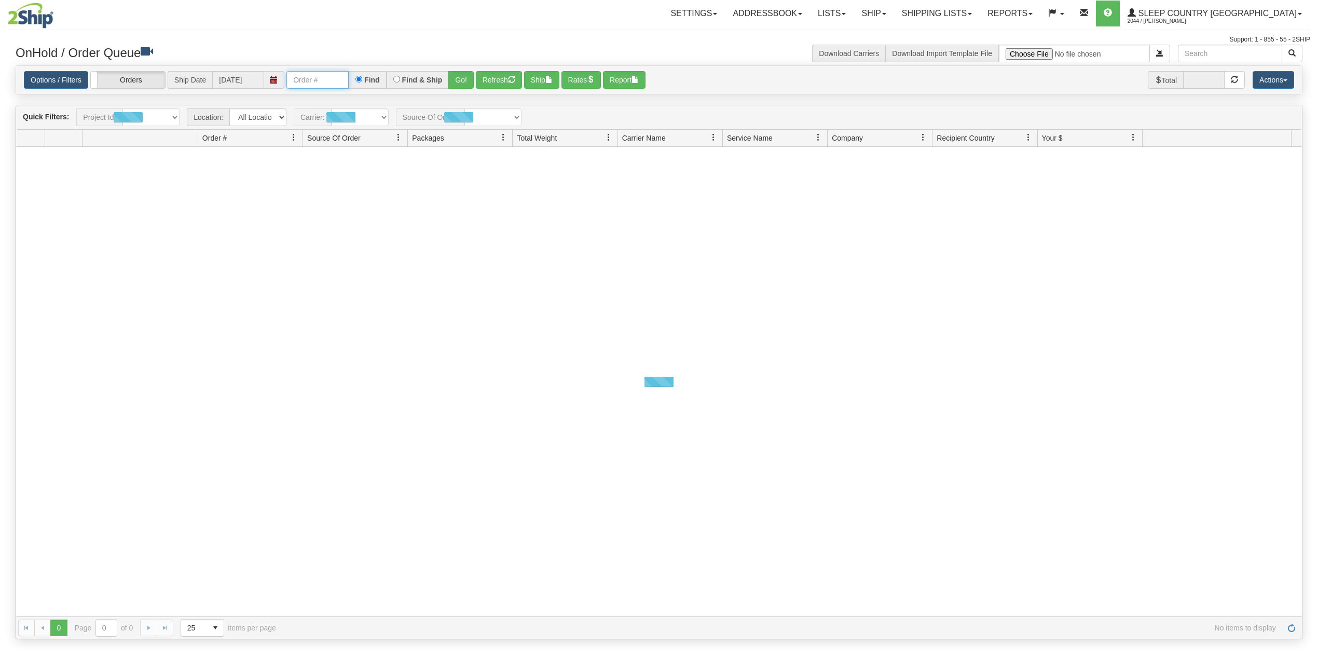
click at [313, 82] on input "text" at bounding box center [317, 80] width 62 height 18
paste input "9000I161188"
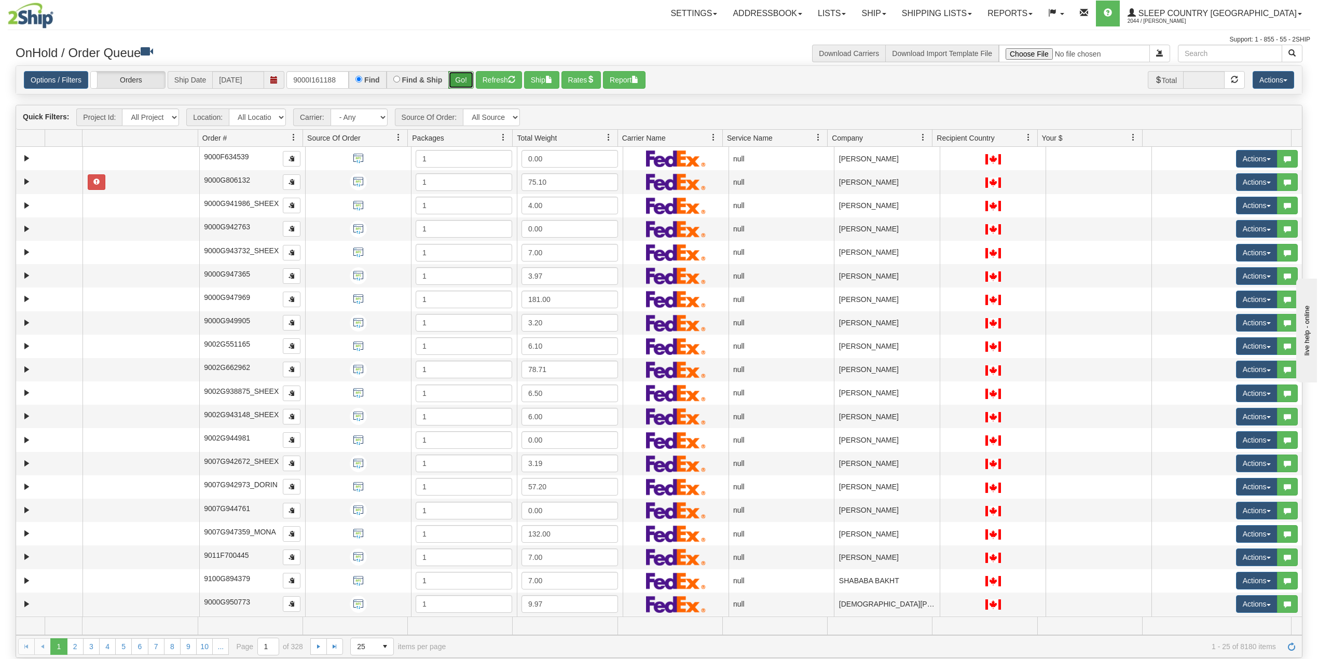
click at [465, 79] on button "Go!" at bounding box center [460, 80] width 25 height 18
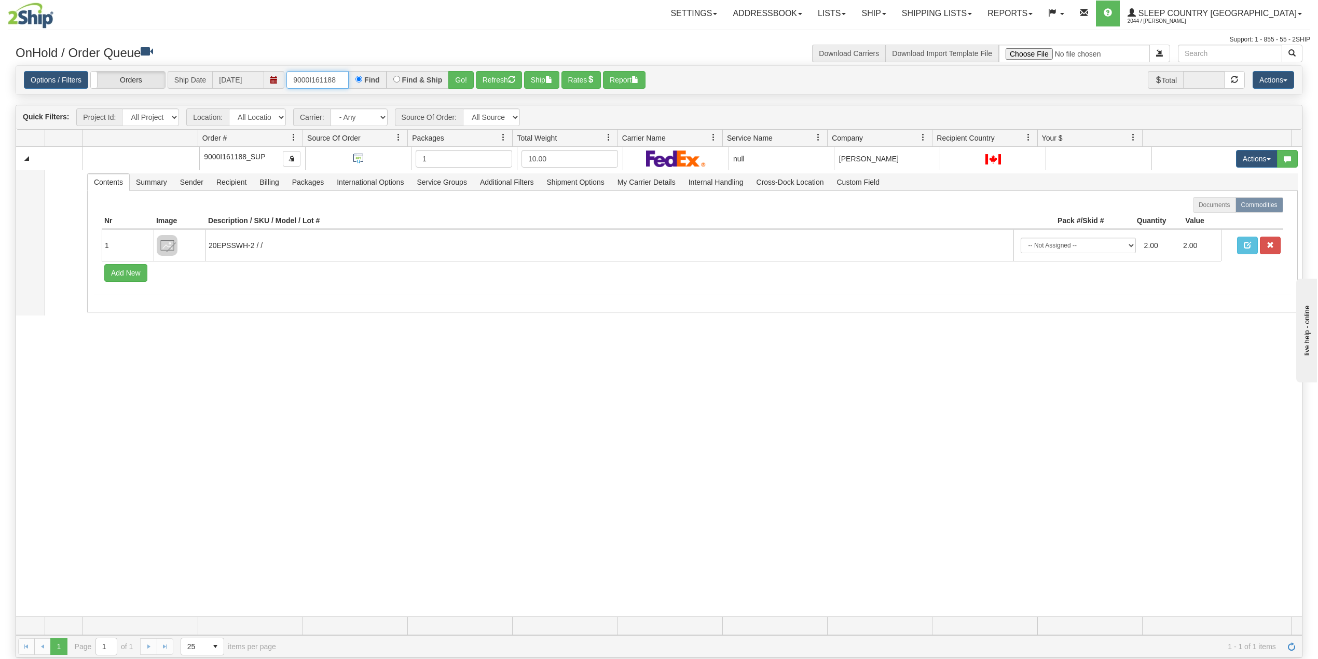
click at [310, 80] on input "9000I161188" at bounding box center [317, 80] width 62 height 18
paste input "2I166860"
type input "9002I166860"
click at [461, 78] on button "Go!" at bounding box center [460, 80] width 25 height 18
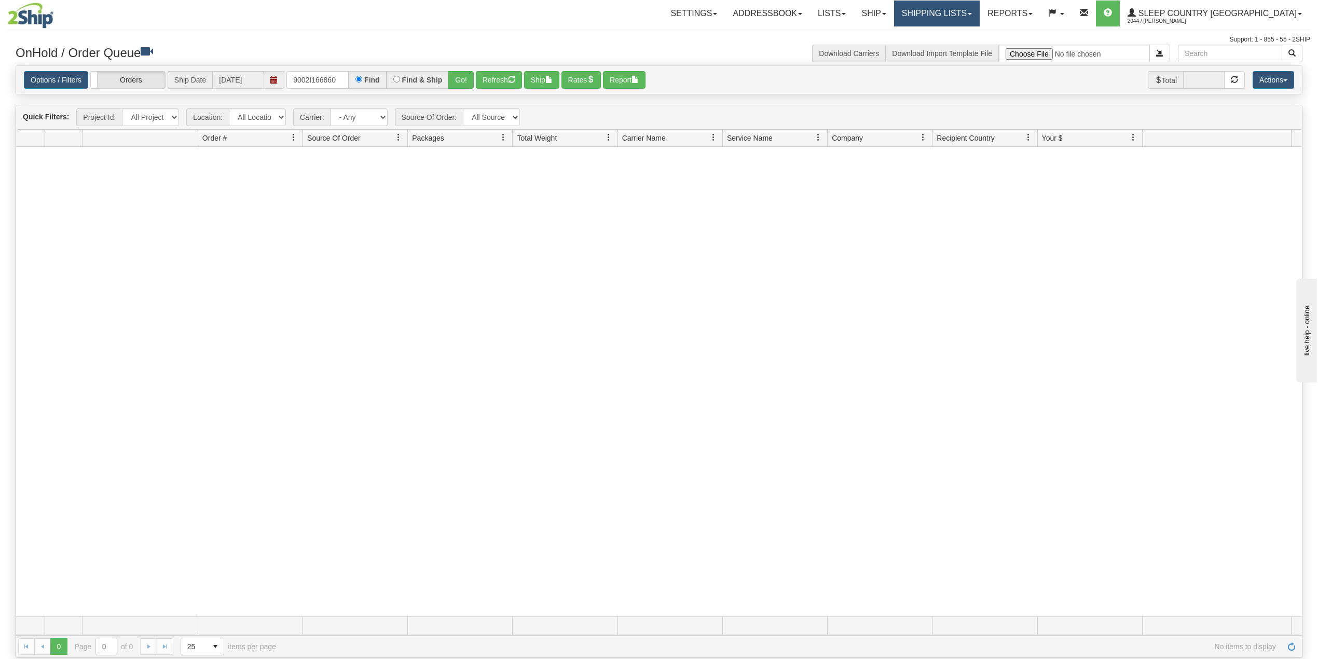
click at [962, 13] on link "Shipping lists" at bounding box center [937, 14] width 86 height 26
click at [949, 36] on span "Current Shipments" at bounding box center [918, 36] width 61 height 8
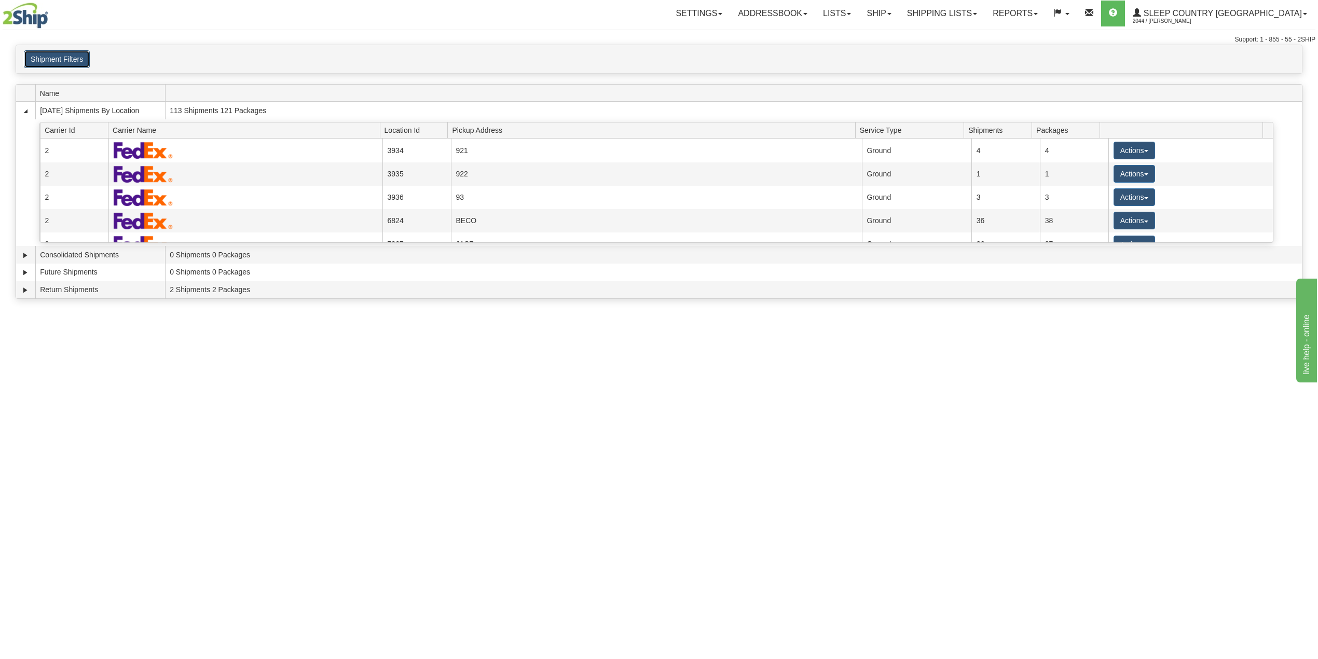
click at [54, 61] on button "Shipment Filters" at bounding box center [57, 59] width 66 height 18
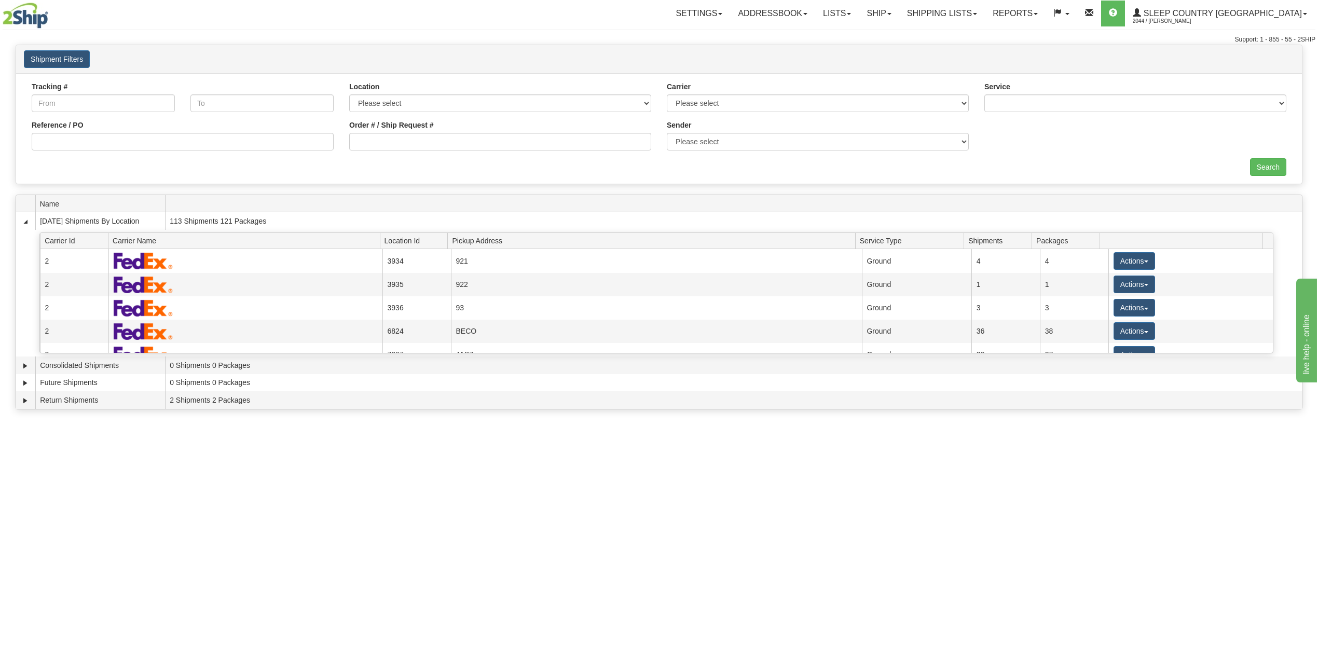
drag, startPoint x: 76, startPoint y: 150, endPoint x: 78, endPoint y: 144, distance: 7.1
click at [77, 146] on div "Reference / PO" at bounding box center [182, 139] width 317 height 38
click at [81, 142] on input "Reference / PO" at bounding box center [183, 142] width 302 height 18
paste input "9002I166860"
type input "9002I166860"
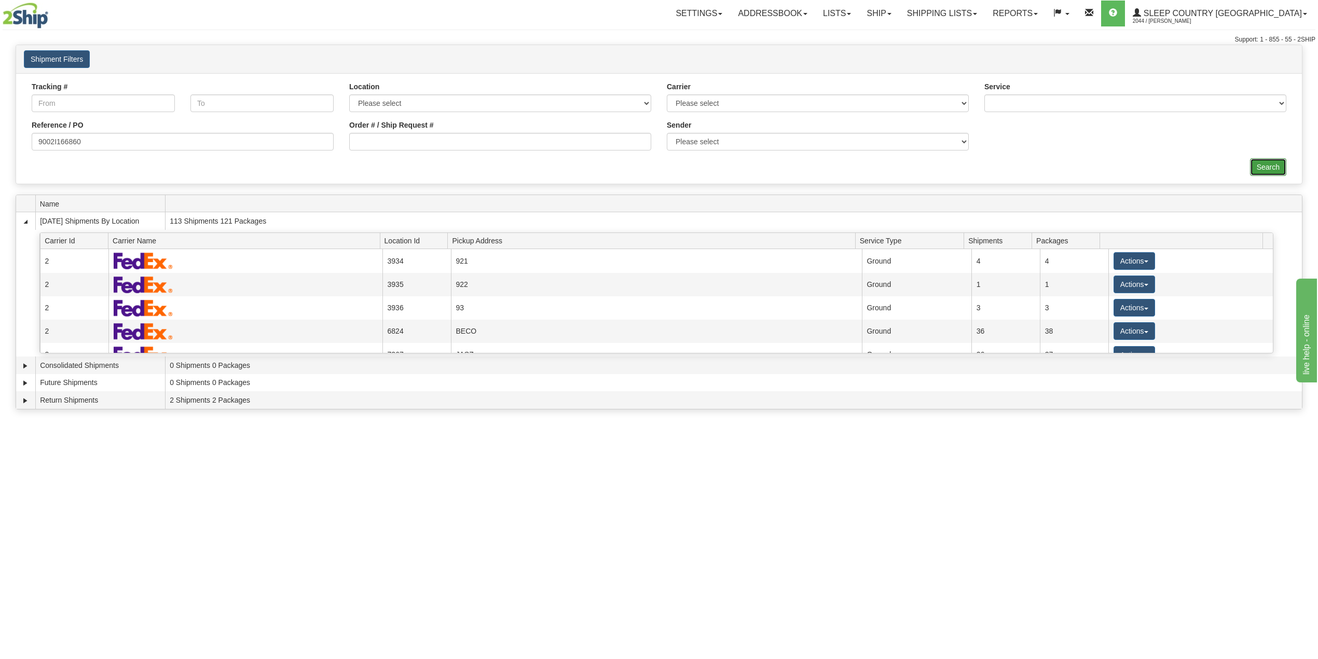
click at [1271, 169] on input "Search" at bounding box center [1268, 167] width 36 height 18
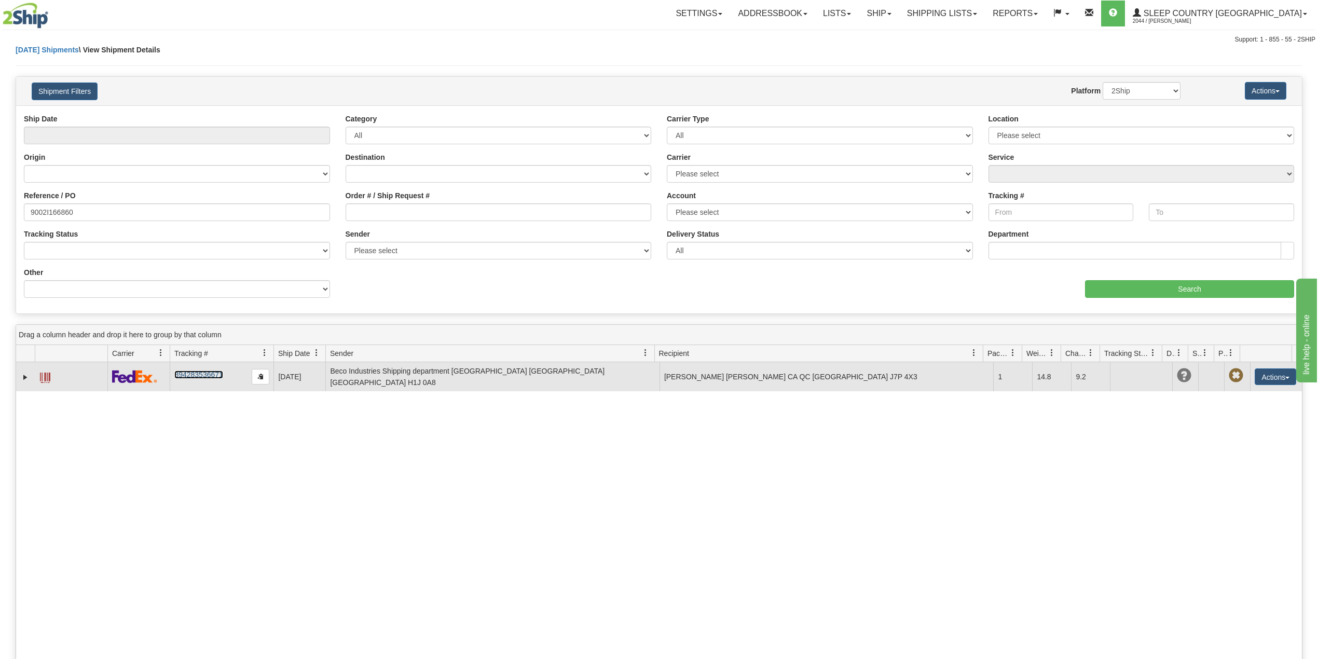
click at [202, 376] on link "394283536671" at bounding box center [198, 374] width 48 height 8
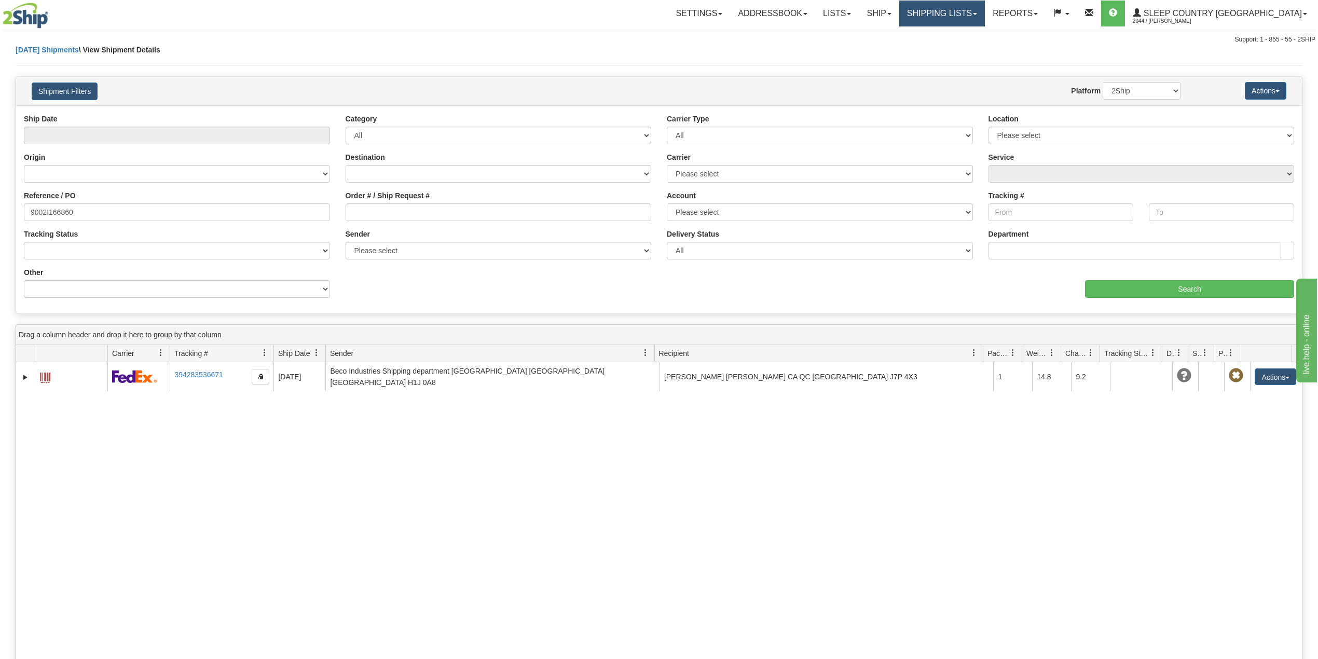
click at [985, 3] on link "Shipping lists" at bounding box center [942, 14] width 86 height 26
click at [972, 46] on span "Search Shipment History" at bounding box center [933, 50] width 80 height 8
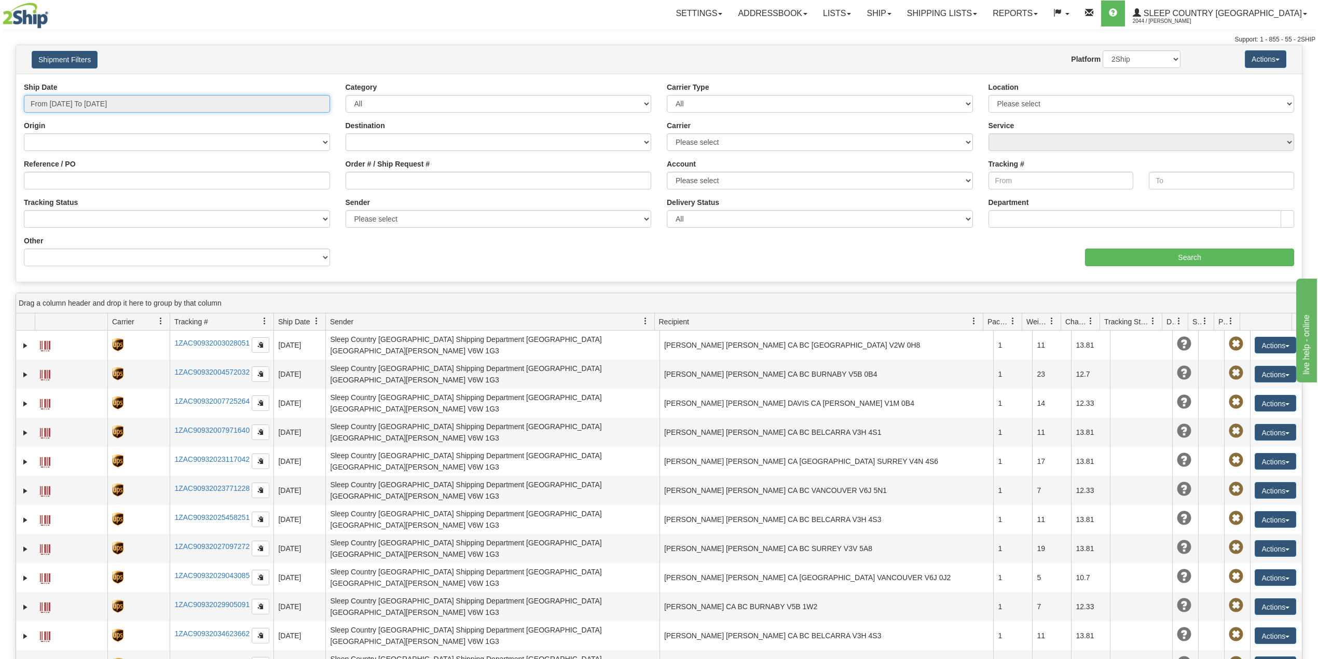
click at [104, 107] on input "From 10/14/2025 To 10/15/2025" at bounding box center [177, 104] width 306 height 18
click at [72, 179] on li "Last 30 Days" at bounding box center [70, 179] width 83 height 14
type input "From 09/16/2025 To 10/15/2025"
click at [74, 179] on input "Reference / PO" at bounding box center [177, 181] width 306 height 18
paste input "9007I161883"
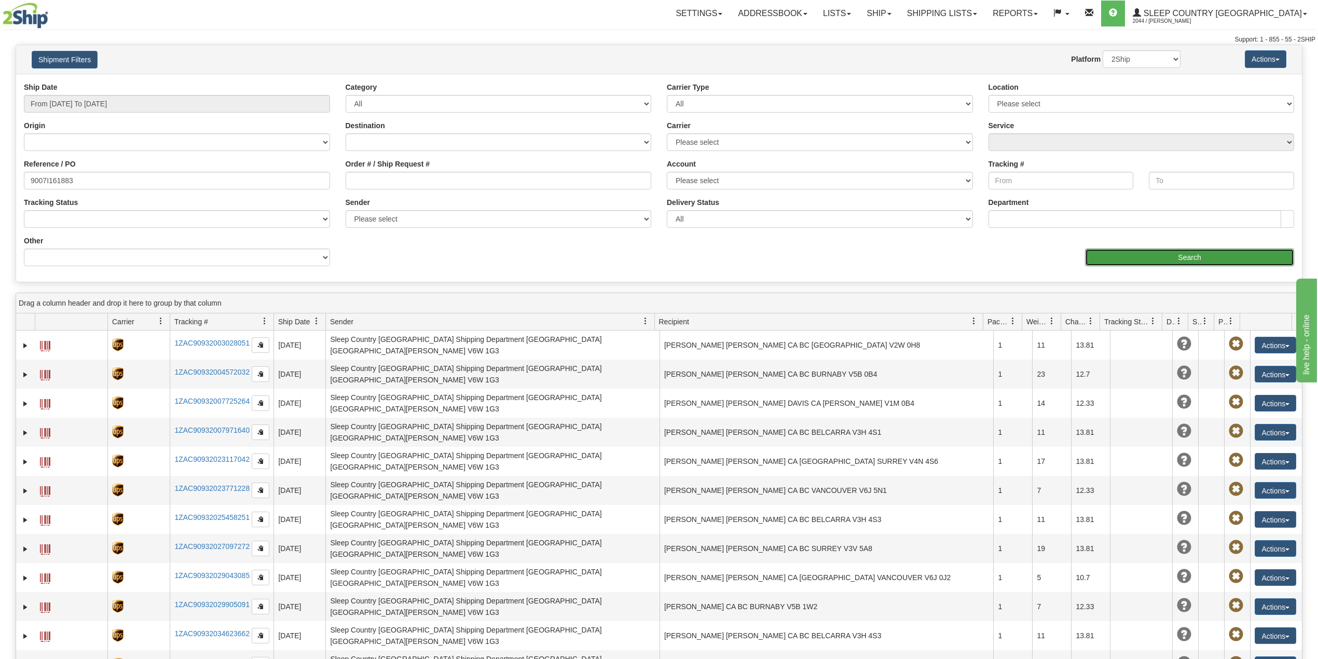
click at [1123, 250] on input "Search" at bounding box center [1189, 257] width 209 height 18
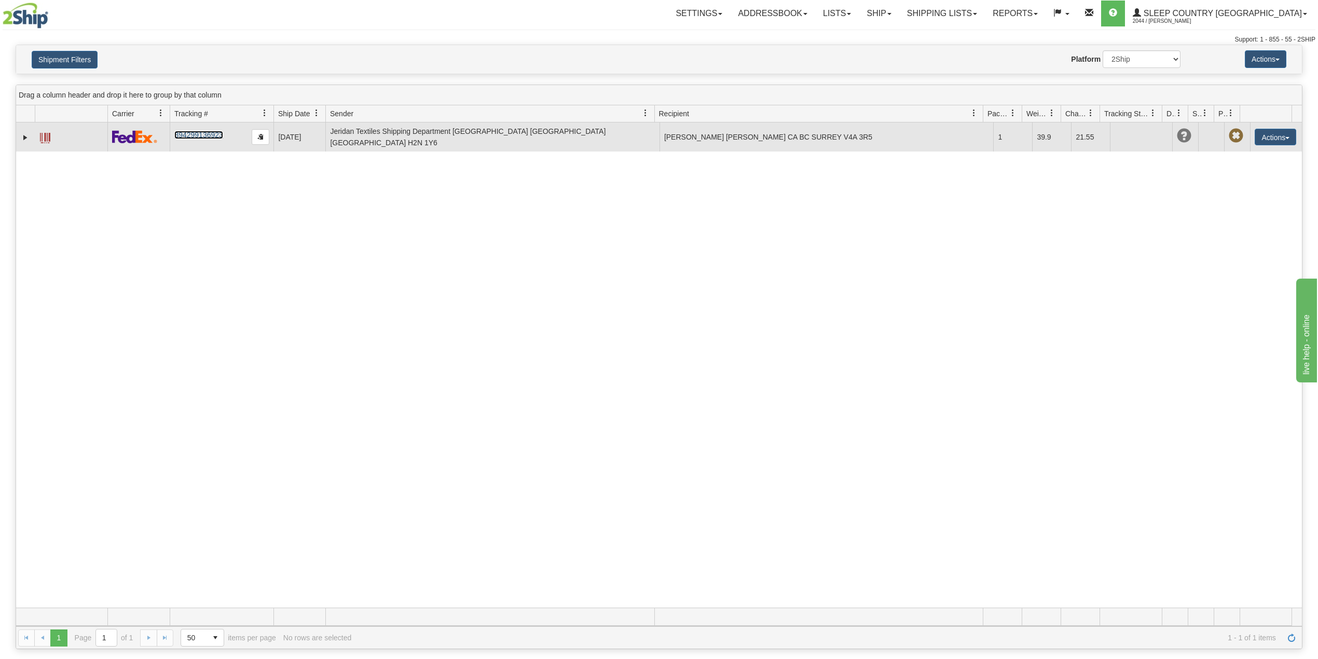
click at [196, 134] on link "394299136923" at bounding box center [198, 135] width 48 height 8
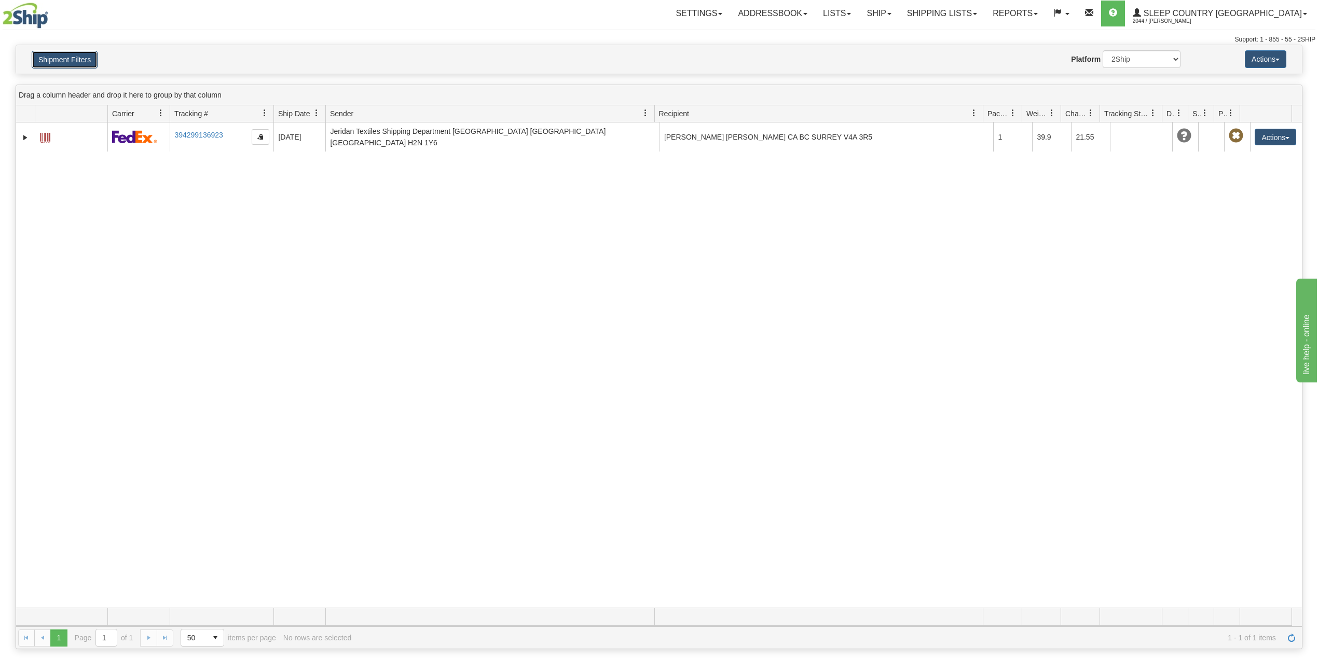
click at [72, 57] on button "Shipment Filters" at bounding box center [65, 60] width 66 height 18
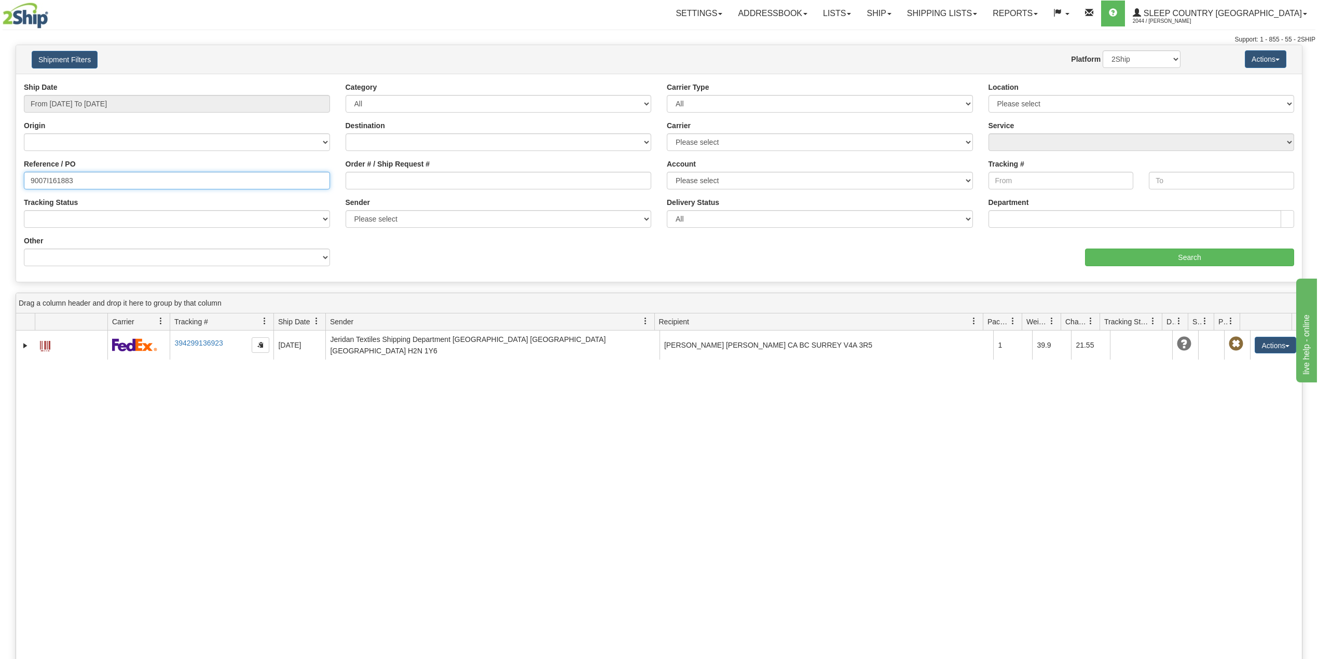
click at [39, 178] on input "9007I161883" at bounding box center [177, 181] width 306 height 18
paste input "2I166788"
type input "9002I166788"
click at [1191, 262] on input "Search" at bounding box center [1189, 257] width 209 height 18
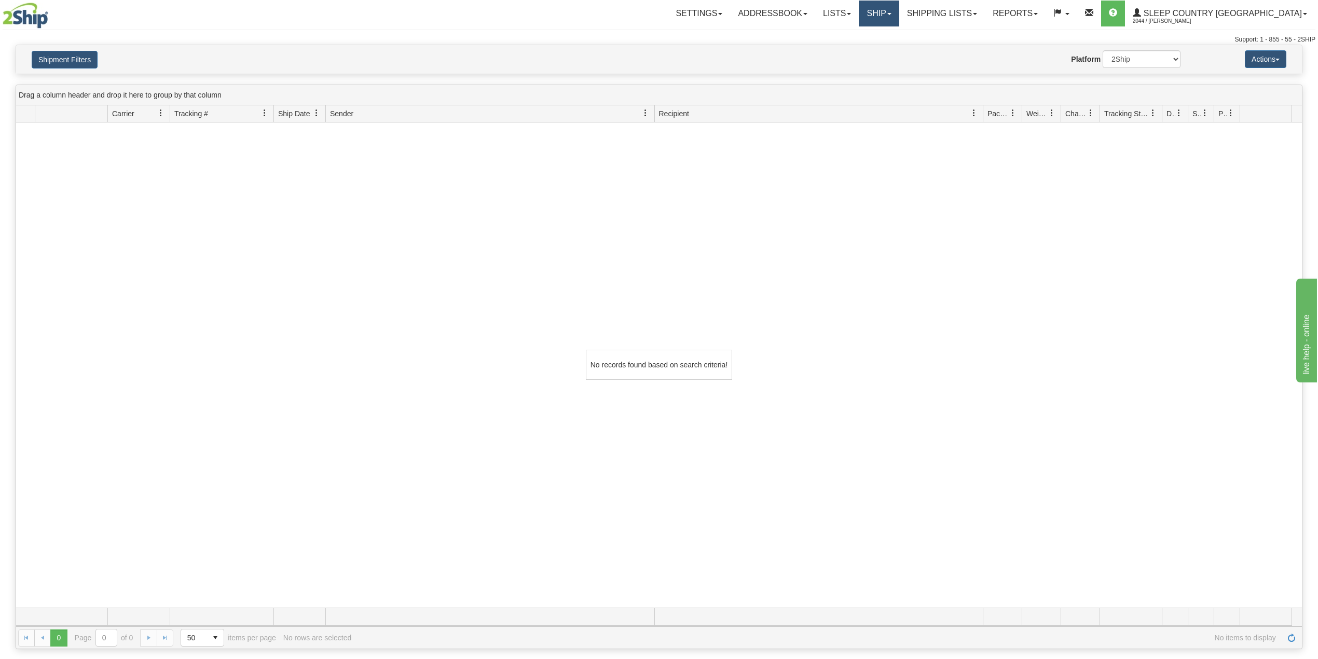
click at [898, 12] on link "Ship" at bounding box center [878, 14] width 40 height 26
click at [888, 51] on span "OnHold / Order Queue" at bounding box center [851, 50] width 73 height 8
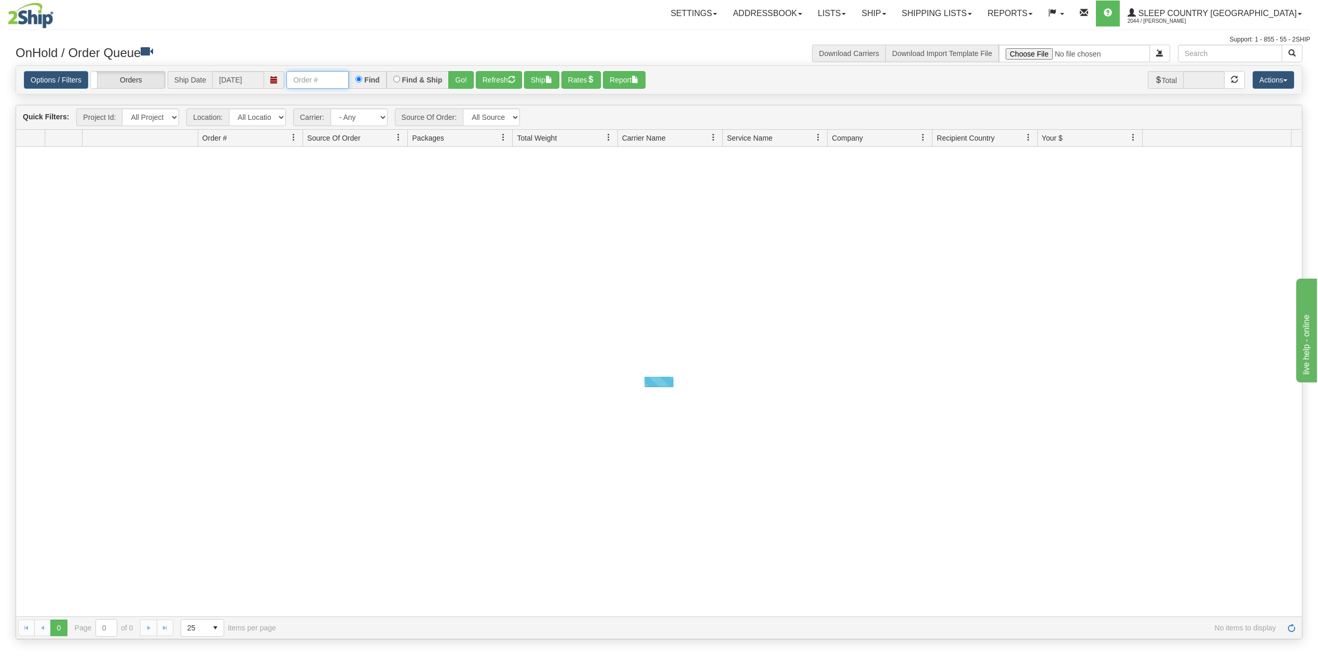
drag, startPoint x: 308, startPoint y: 79, endPoint x: 321, endPoint y: 90, distance: 16.6
click at [308, 79] on input "text" at bounding box center [317, 80] width 62 height 18
paste input "9002I166788"
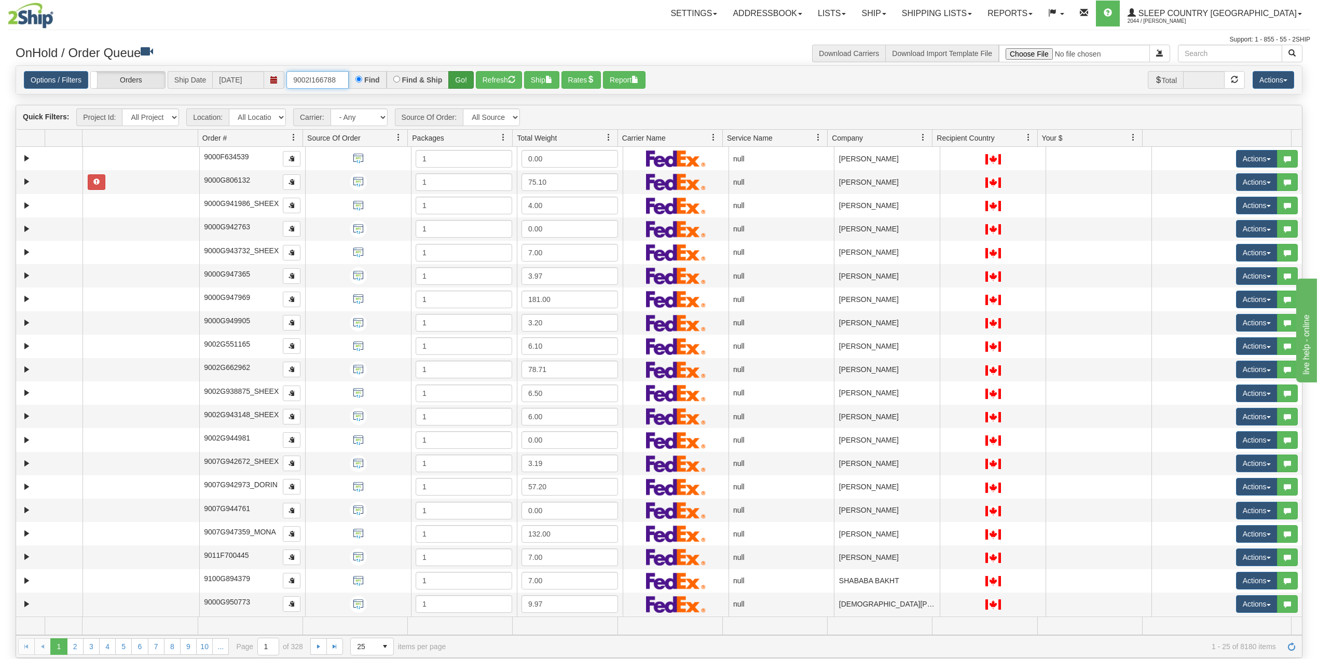
type input "9002I166788"
click at [461, 81] on button "Go!" at bounding box center [460, 80] width 25 height 18
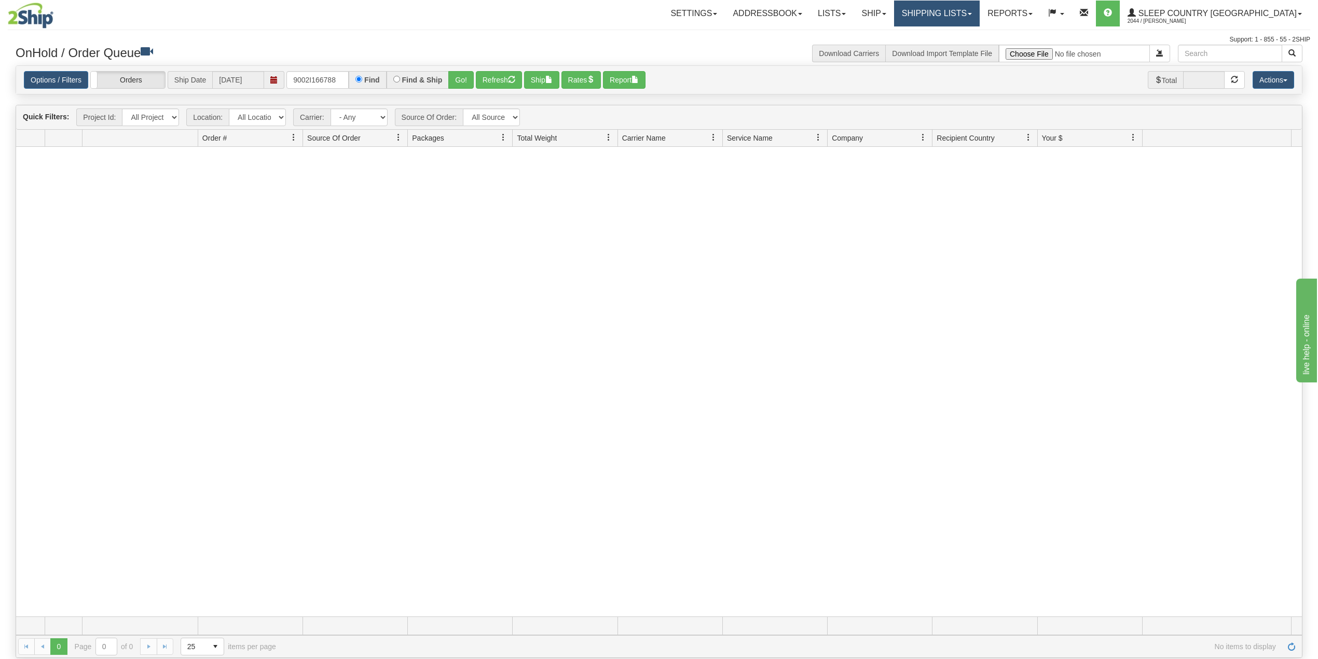
click at [976, 15] on link "Shipping lists" at bounding box center [937, 14] width 86 height 26
click at [972, 29] on ul "Current Shipments Search Shipment History Pickup List End of Day Reports" at bounding box center [928, 56] width 102 height 60
click at [317, 75] on input "9002I166788" at bounding box center [317, 80] width 62 height 18
drag, startPoint x: 986, startPoint y: 6, endPoint x: 984, endPoint y: 15, distance: 9.1
click at [979, 6] on link "Shipping lists" at bounding box center [937, 14] width 86 height 26
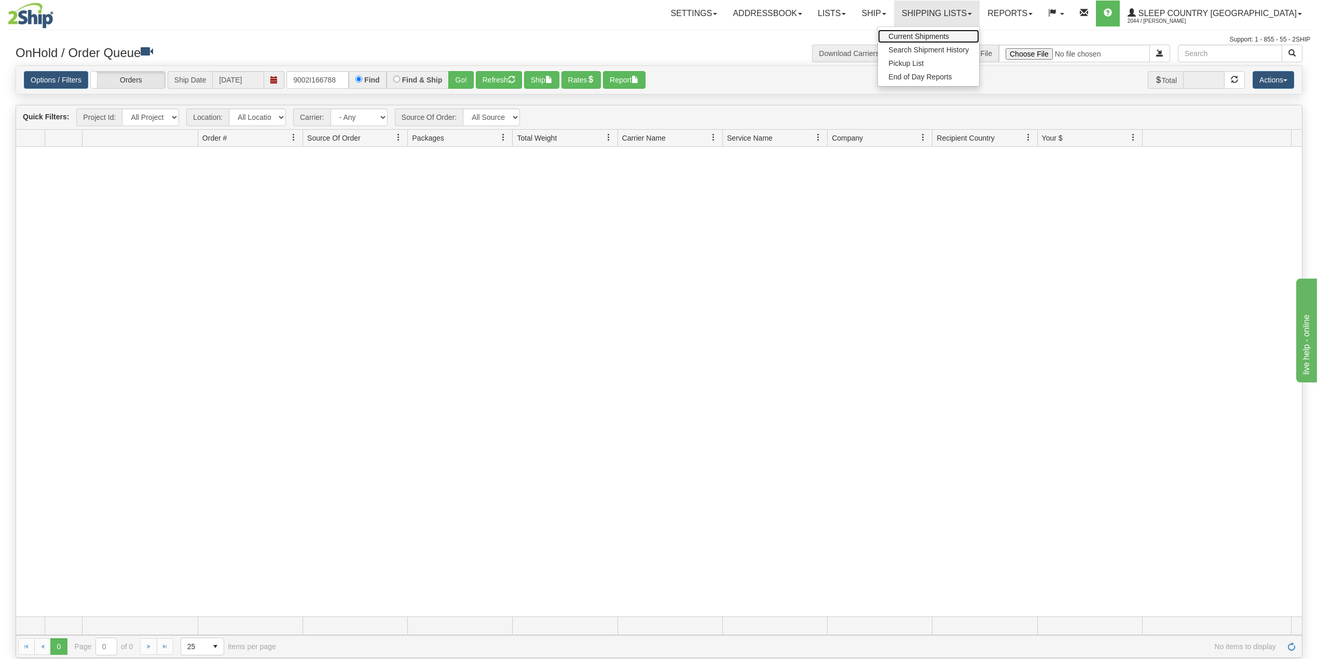
click at [970, 30] on link "Current Shipments" at bounding box center [928, 36] width 101 height 13
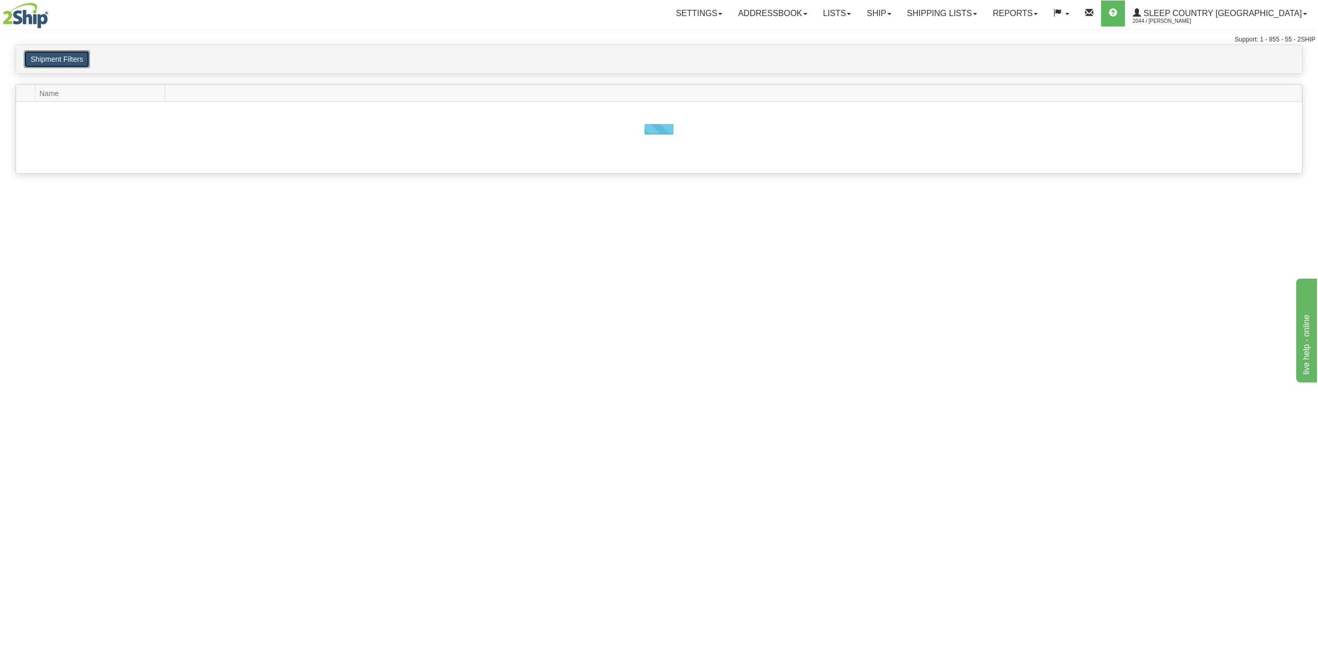
click at [71, 60] on button "Shipment Filters" at bounding box center [57, 59] width 66 height 18
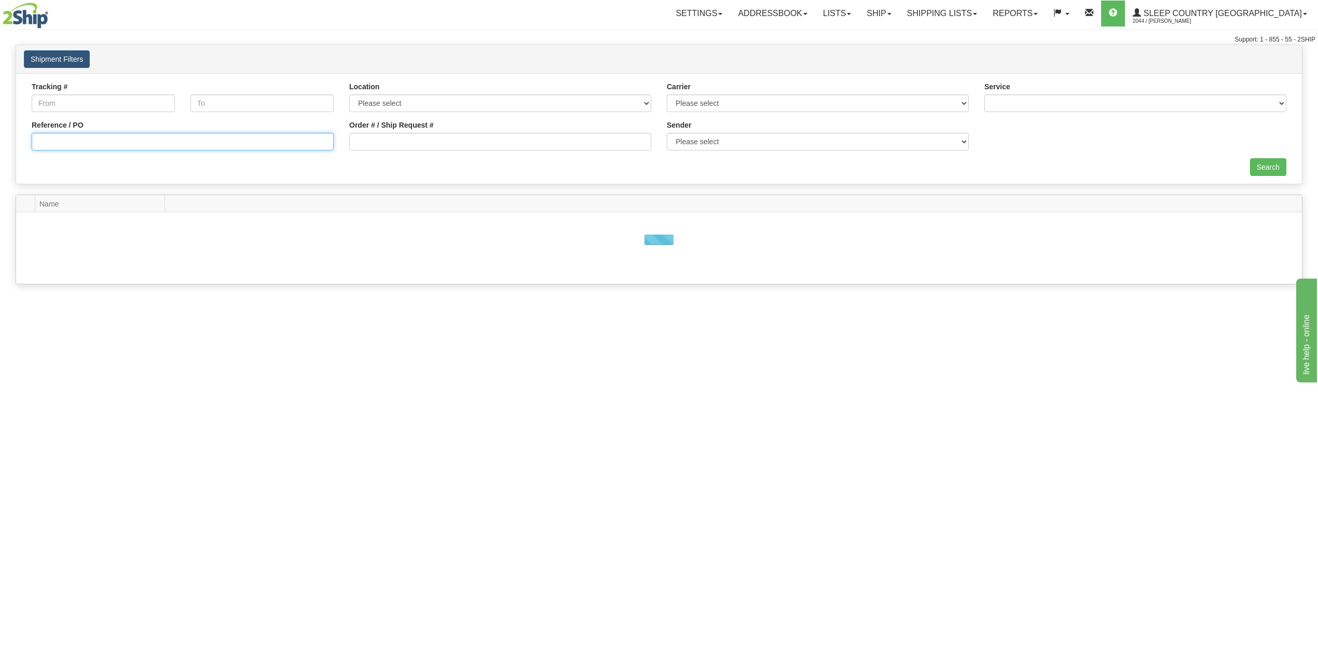
click at [68, 135] on input "Reference / PO" at bounding box center [183, 142] width 302 height 18
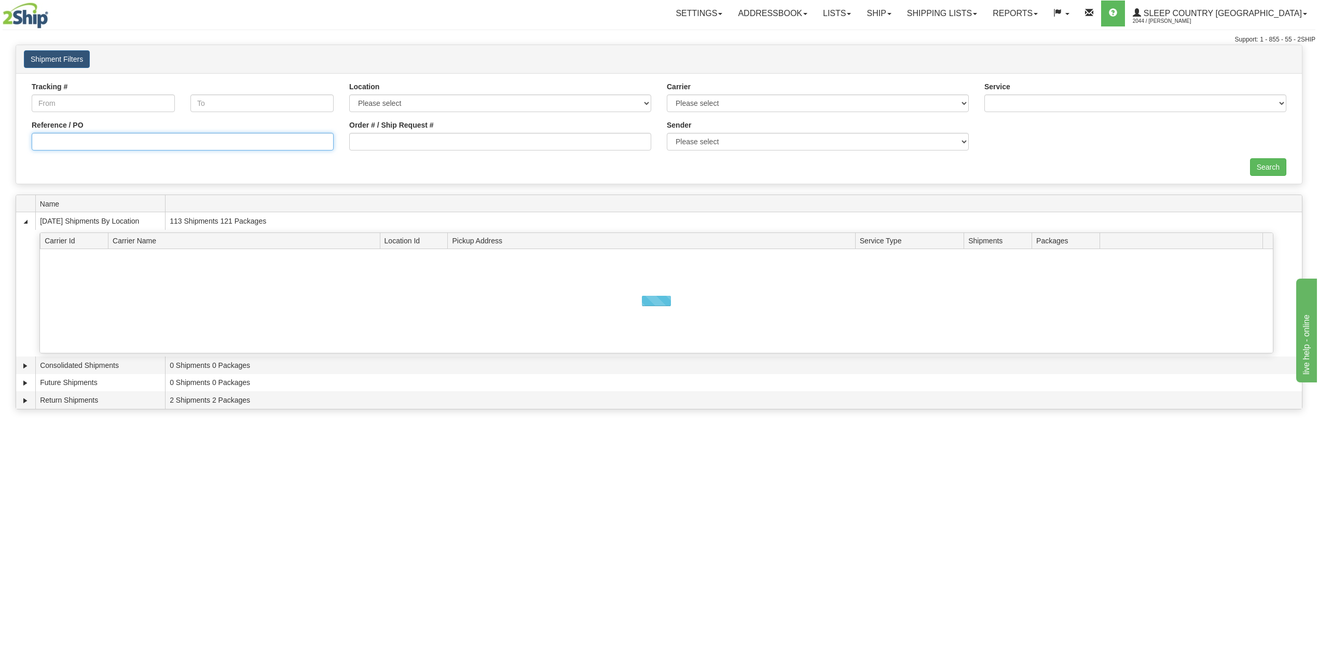
paste input "9002I166788"
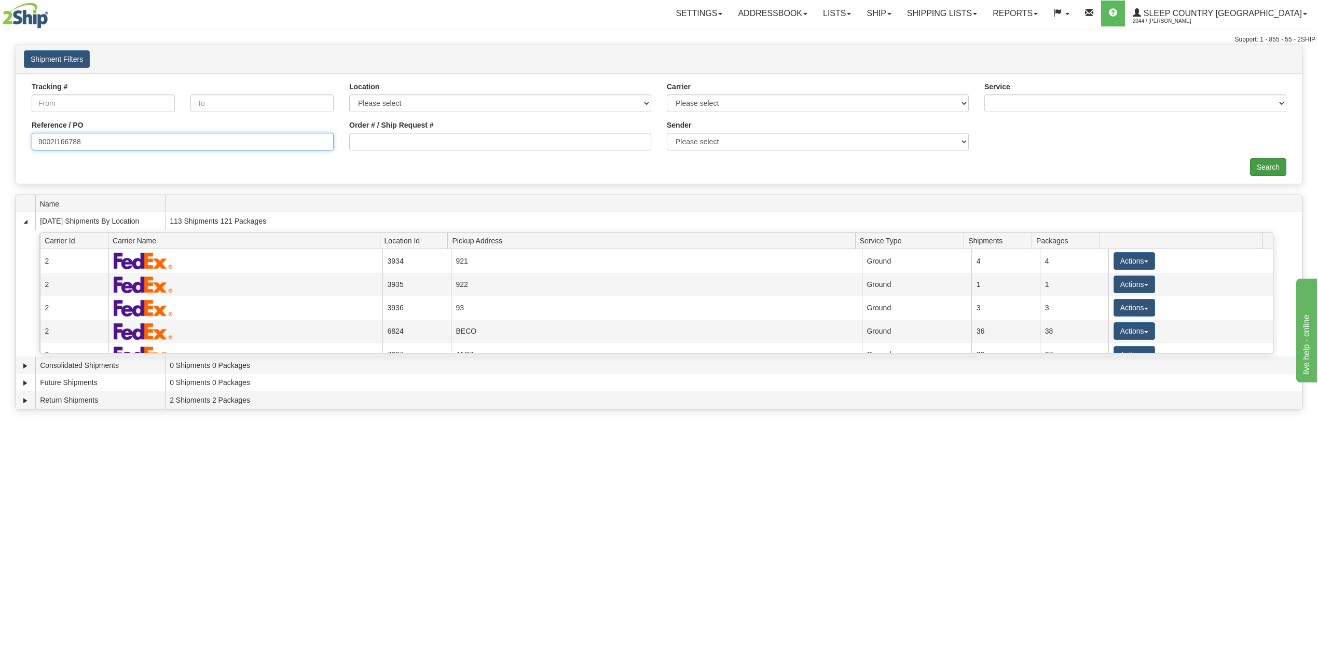
type input "9002I166788"
click at [1255, 170] on input "Search" at bounding box center [1268, 167] width 36 height 18
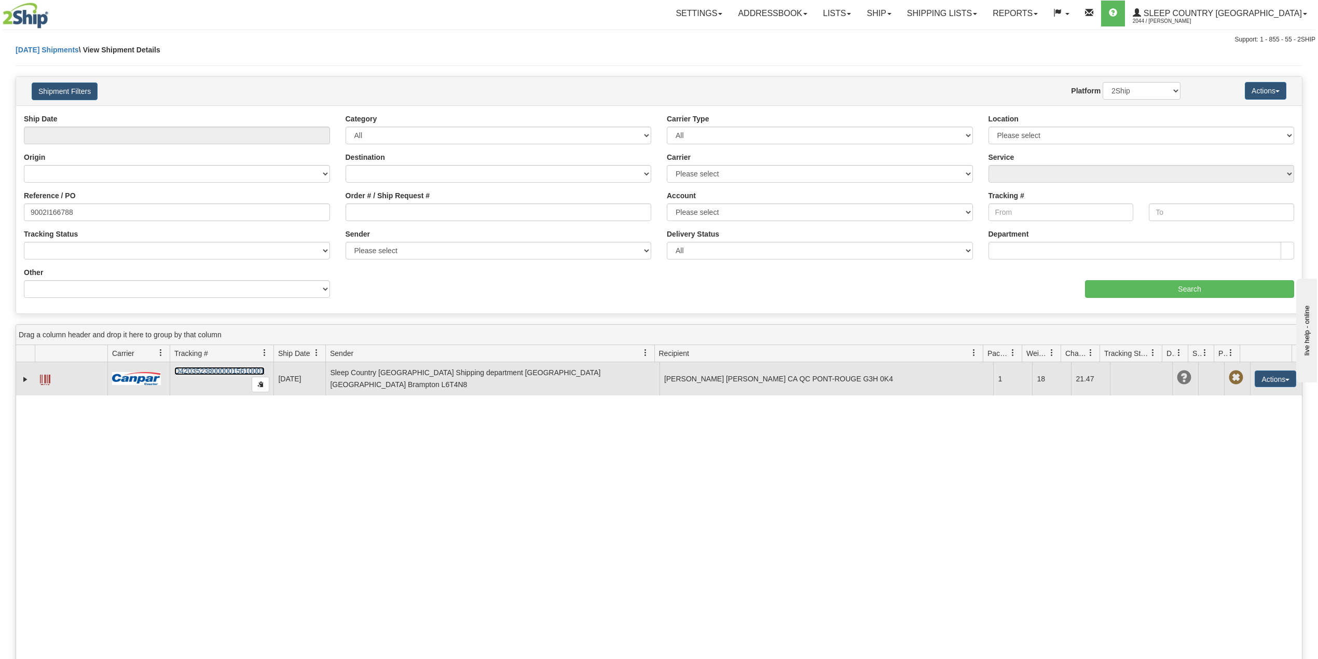
click at [227, 372] on link "D420352380000015610001" at bounding box center [219, 371] width 90 height 8
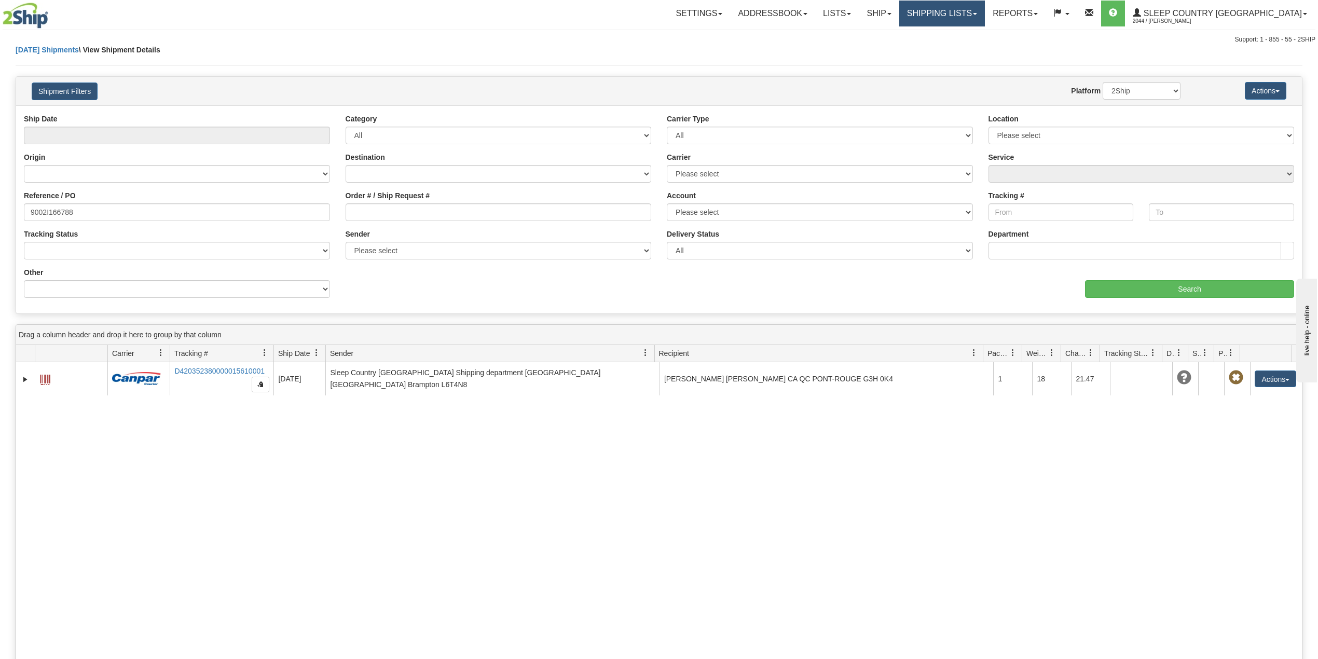
click at [985, 12] on link "Shipping lists" at bounding box center [942, 14] width 86 height 26
click at [974, 49] on span "Search Shipment History" at bounding box center [933, 50] width 80 height 8
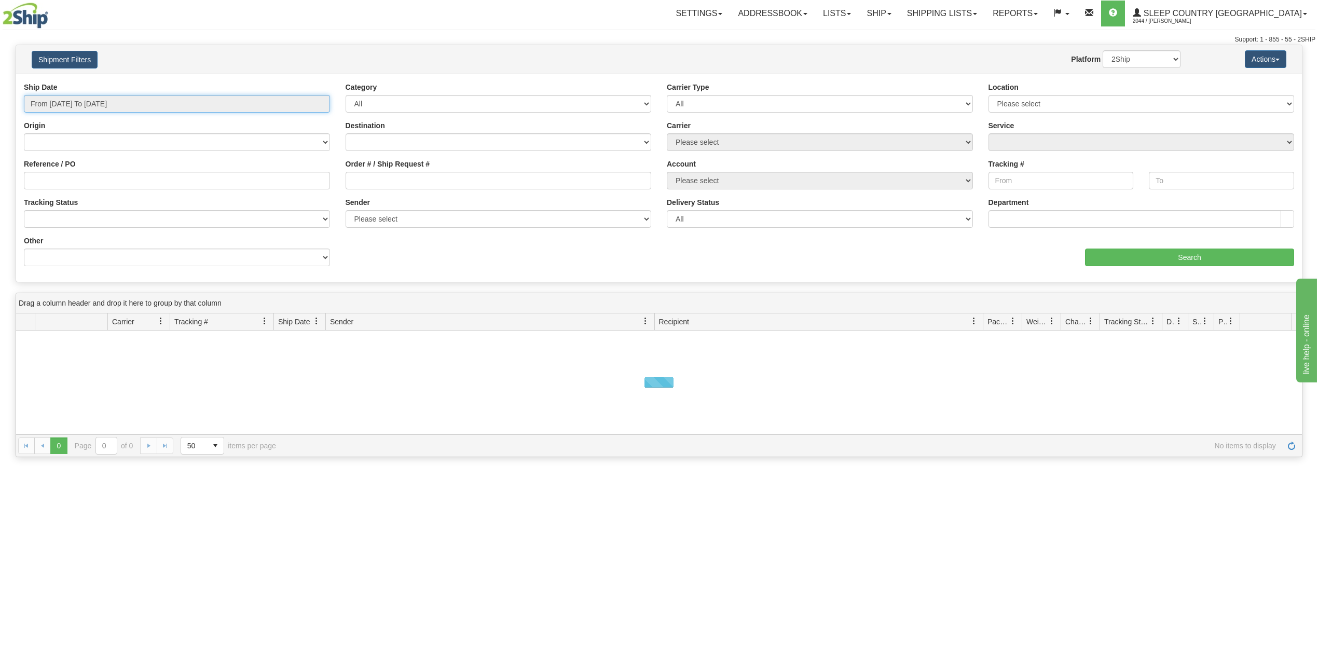
click at [80, 102] on input "From [DATE] To [DATE]" at bounding box center [177, 104] width 306 height 18
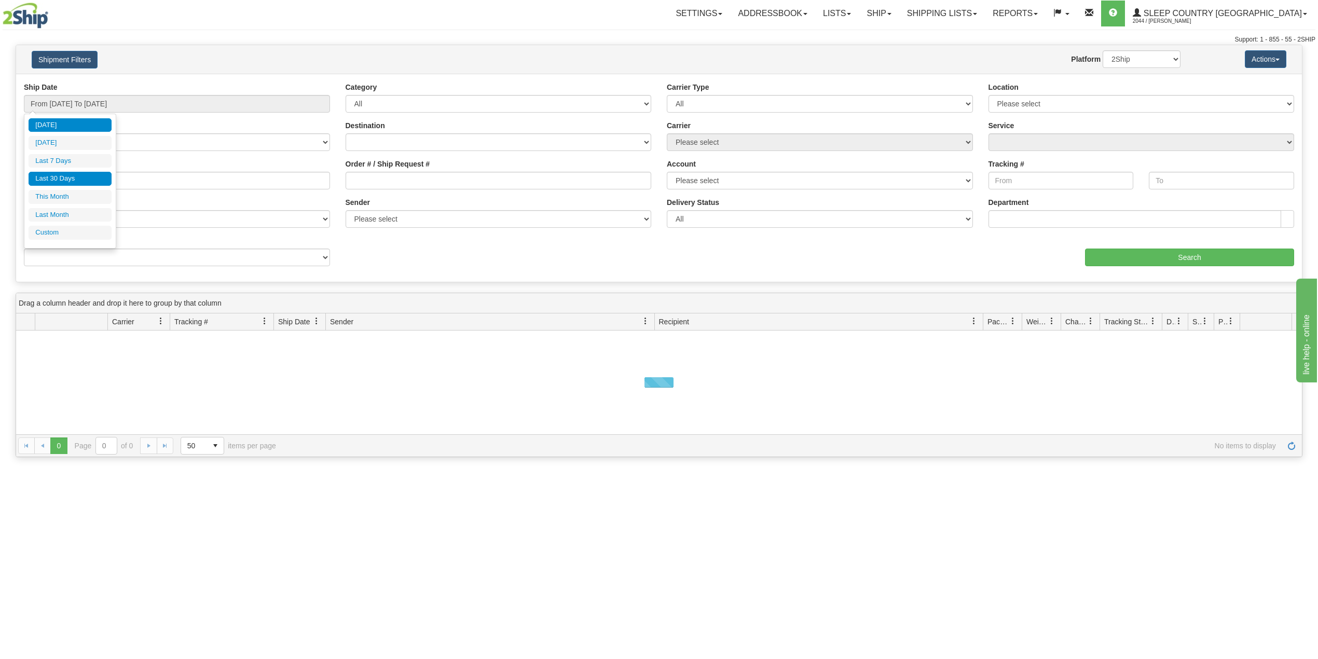
click at [61, 181] on li "Last 30 Days" at bounding box center [70, 179] width 83 height 14
type input "From 09/16/2025 To 10/15/2025"
click at [61, 181] on input "Reference / PO" at bounding box center [177, 181] width 306 height 18
paste input "9000I153383"
type input "9000I153383"
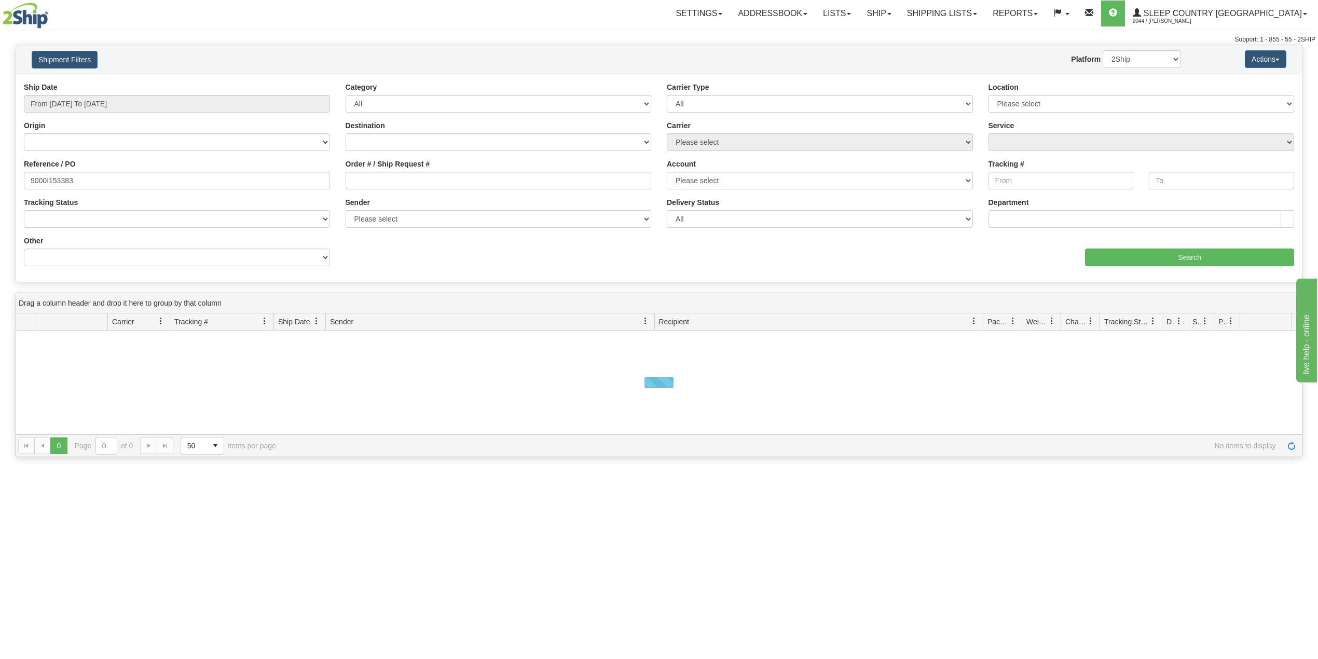
click at [1243, 247] on div "aaa Search" at bounding box center [980, 251] width 643 height 31
click at [1228, 254] on input "Search" at bounding box center [1189, 257] width 209 height 18
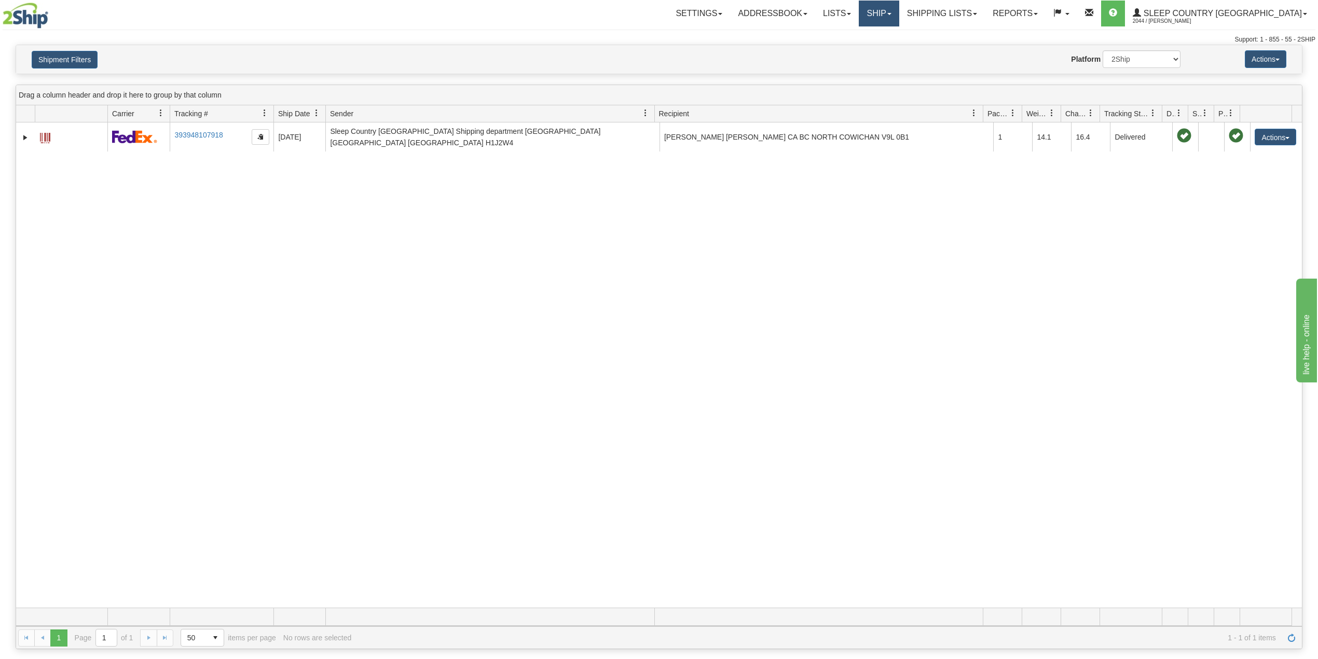
click at [898, 4] on link "Ship" at bounding box center [878, 14] width 40 height 26
click at [898, 44] on link "OnHold / Order Queue" at bounding box center [852, 49] width 94 height 13
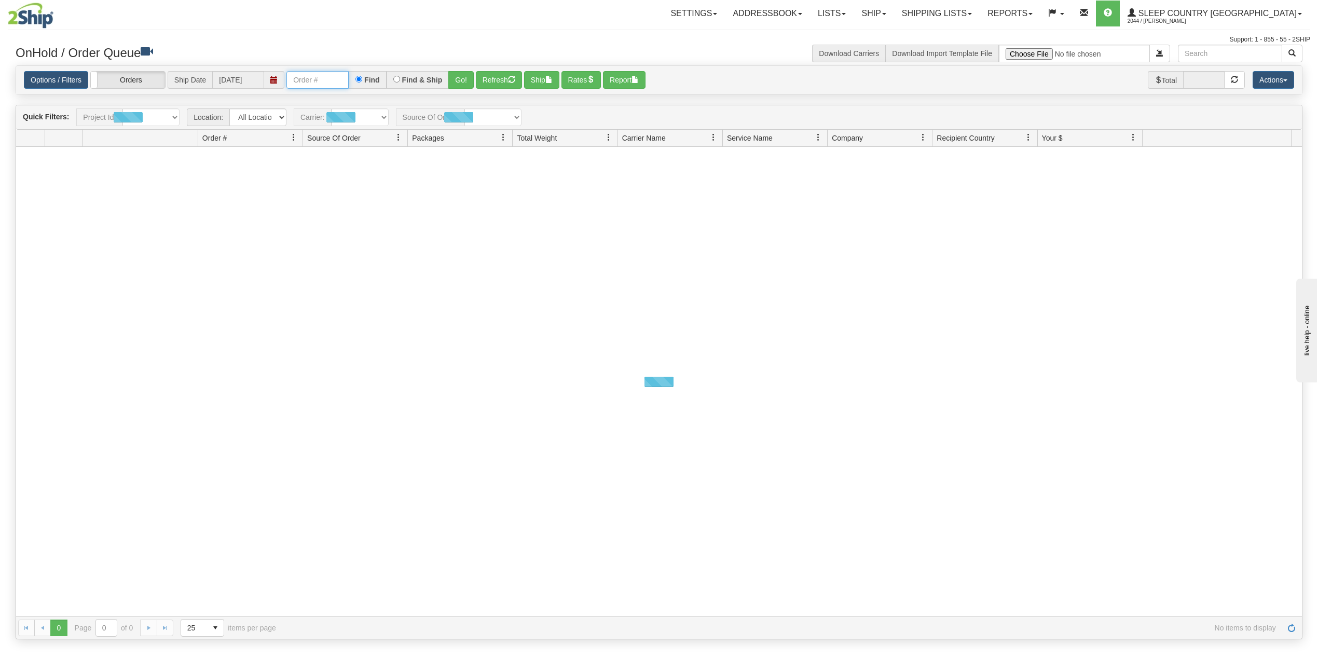
click at [324, 77] on input "text" at bounding box center [317, 80] width 62 height 18
paste input "9000I153383"
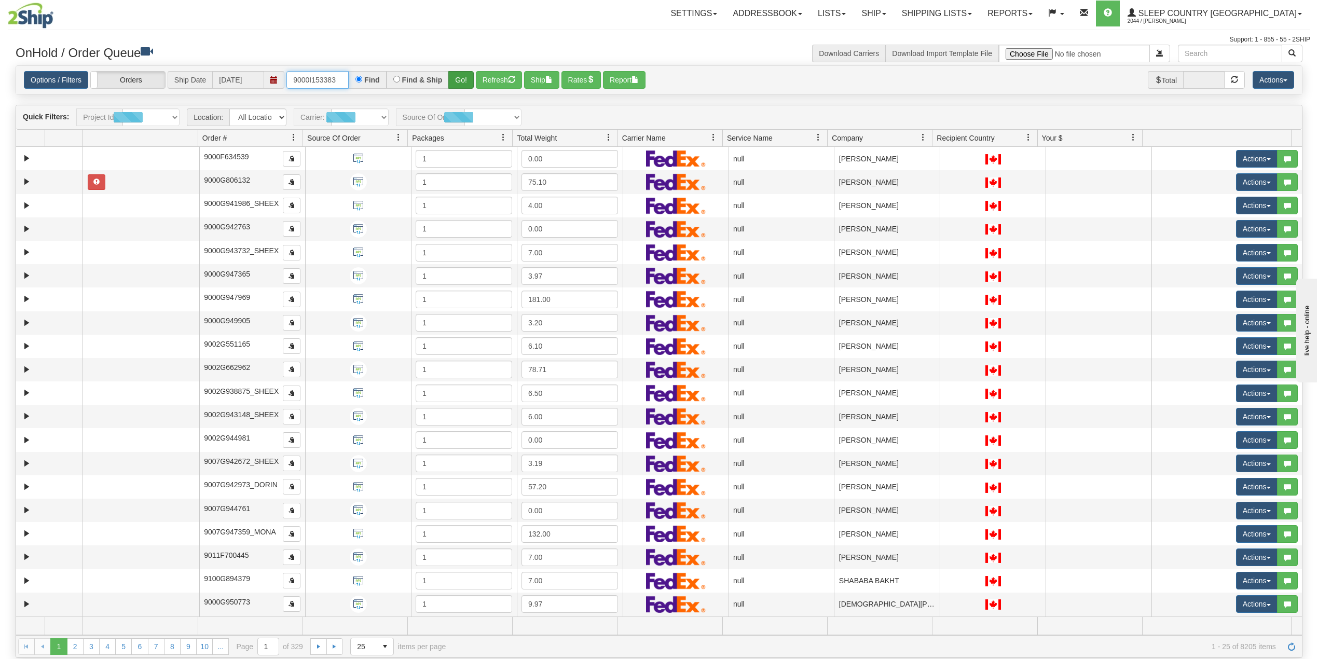
type input "9000I153383"
click at [464, 79] on button "Go!" at bounding box center [460, 80] width 25 height 18
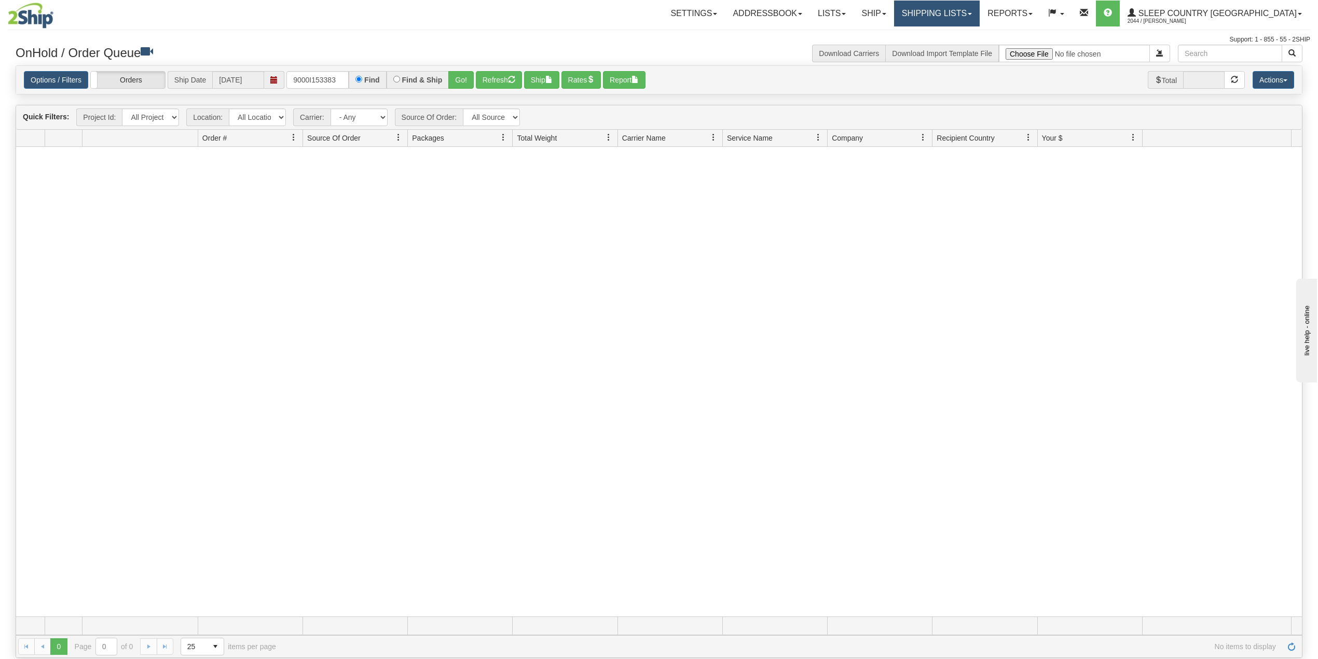
click at [979, 12] on link "Shipping lists" at bounding box center [937, 14] width 86 height 26
click at [978, 30] on link "Current Shipments" at bounding box center [928, 36] width 101 height 13
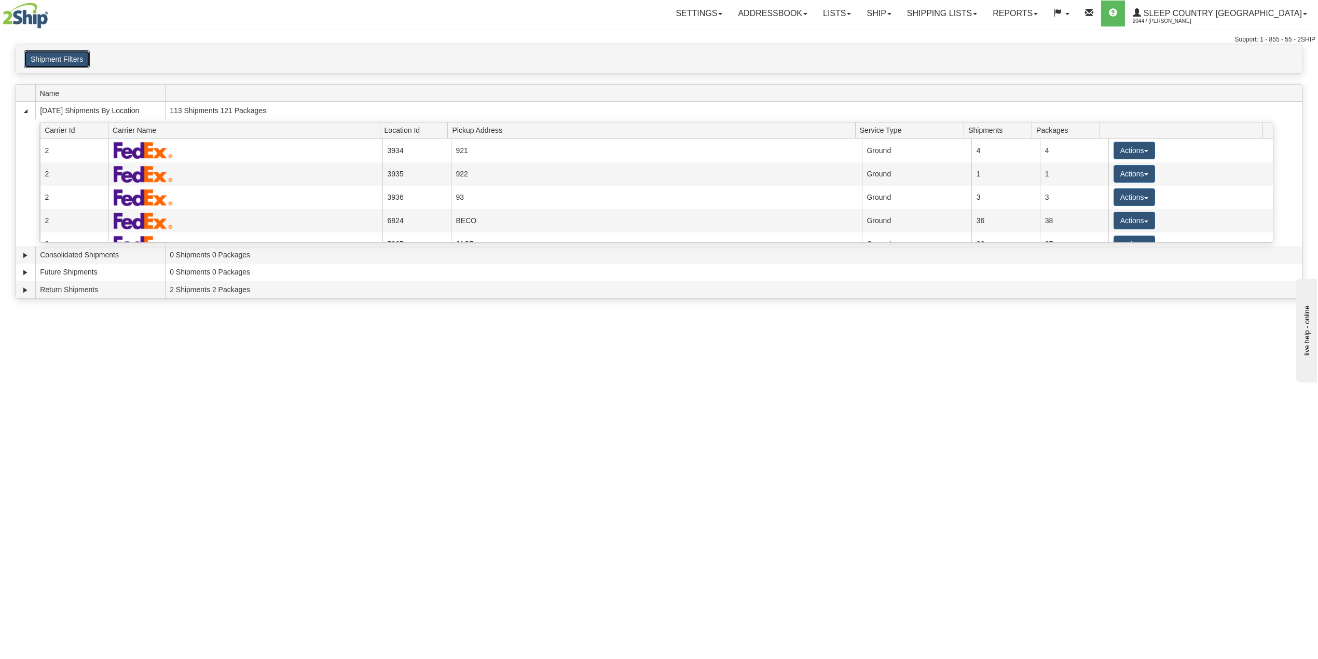
click at [65, 59] on button "Shipment Filters" at bounding box center [57, 59] width 66 height 18
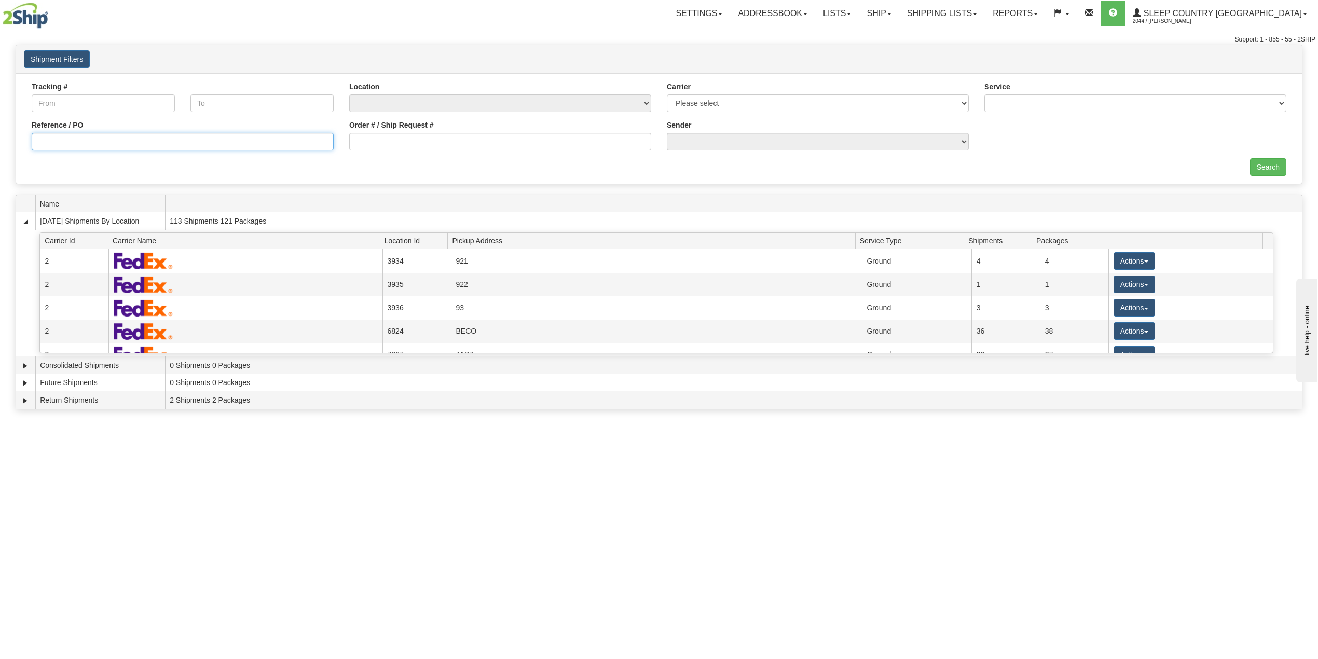
click at [66, 134] on input "Reference / PO" at bounding box center [183, 142] width 302 height 18
paste input "9000I153383"
type input "9000I153383"
click at [1262, 160] on input "Search" at bounding box center [1268, 167] width 36 height 18
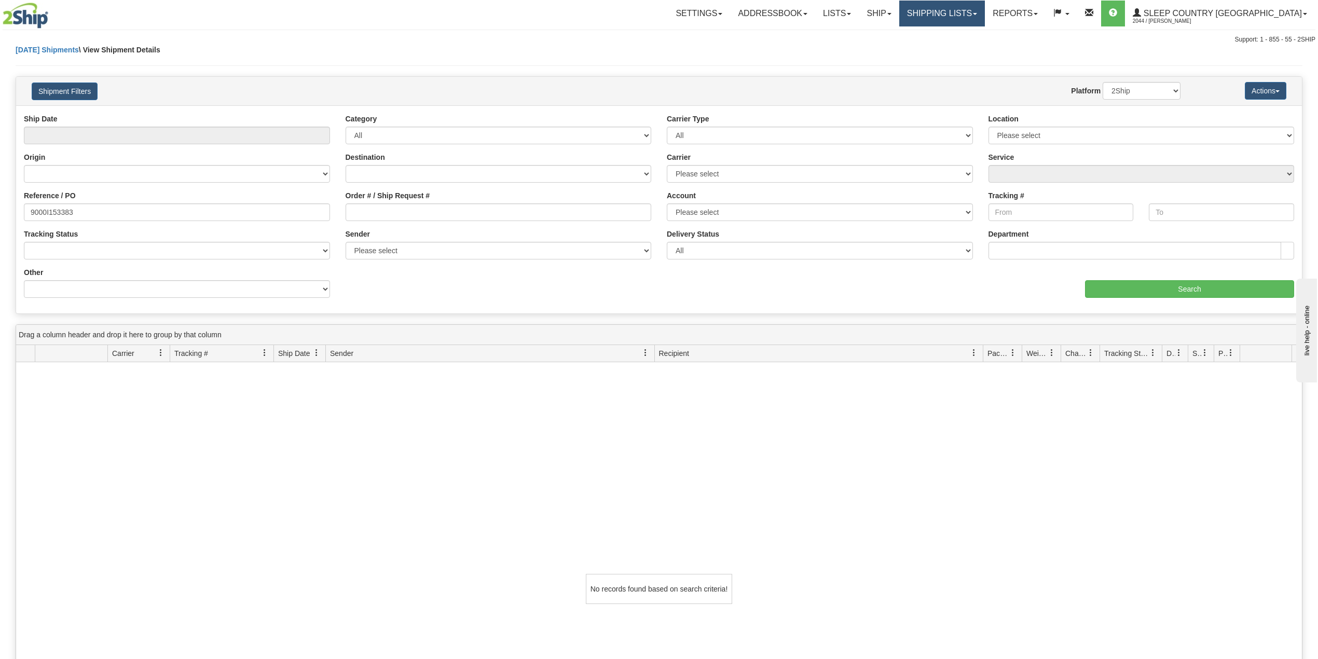
click at [985, 13] on link "Shipping lists" at bounding box center [942, 14] width 86 height 26
click at [979, 44] on link "Search Shipment History" at bounding box center [933, 49] width 101 height 13
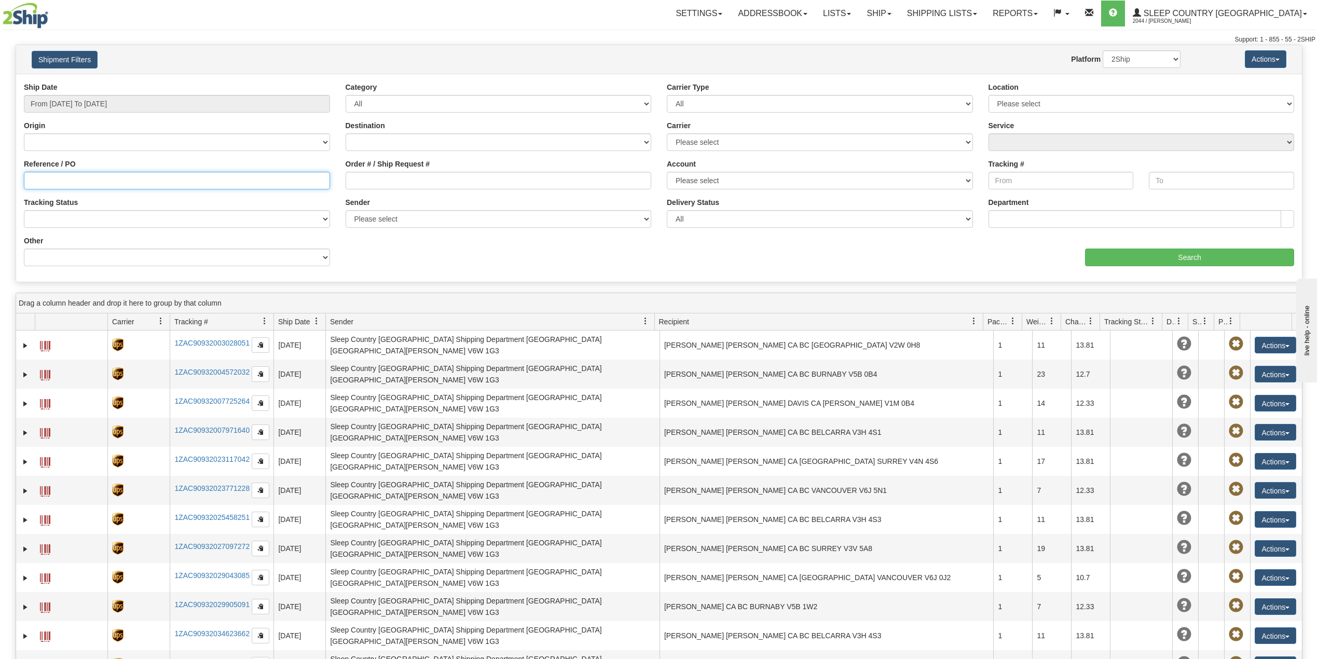
click at [77, 183] on input "Reference / PO" at bounding box center [177, 181] width 306 height 18
paste input "9000I153383"
type input "9000I153383"
click at [88, 112] on input "From [DATE] To [DATE]" at bounding box center [177, 104] width 306 height 18
click at [69, 186] on li "Last 30 Days" at bounding box center [70, 179] width 83 height 14
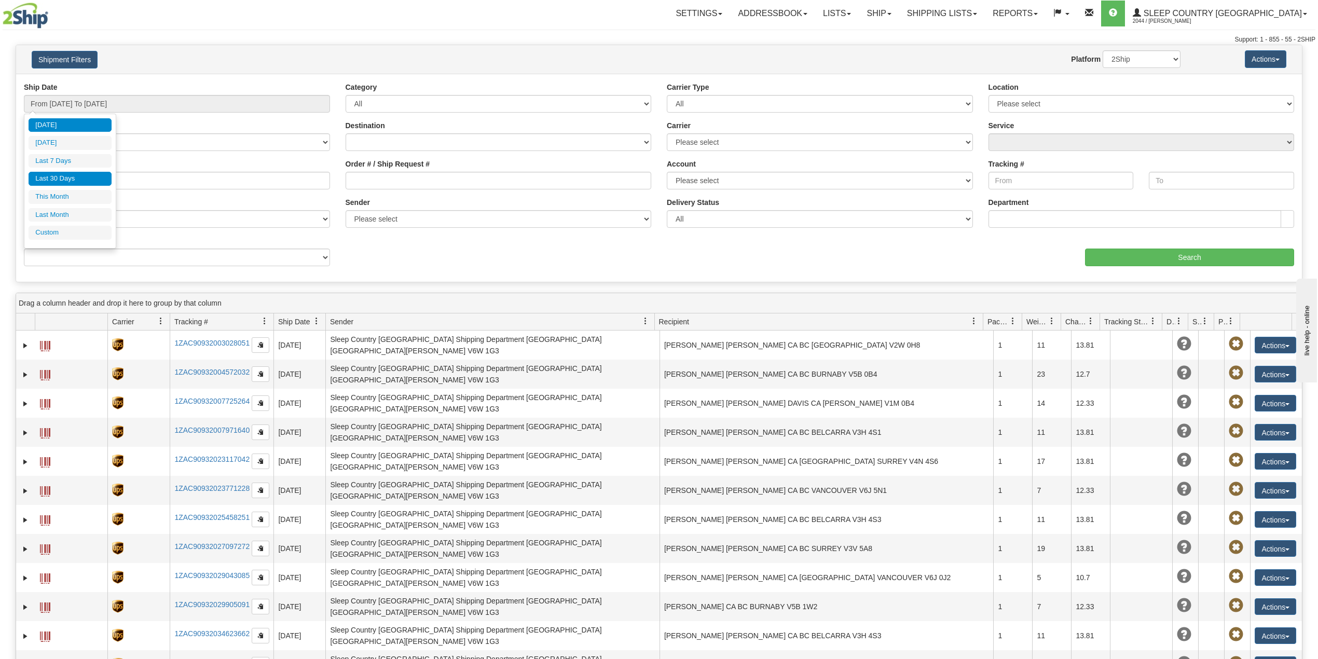
type input "From [DATE] To [DATE]"
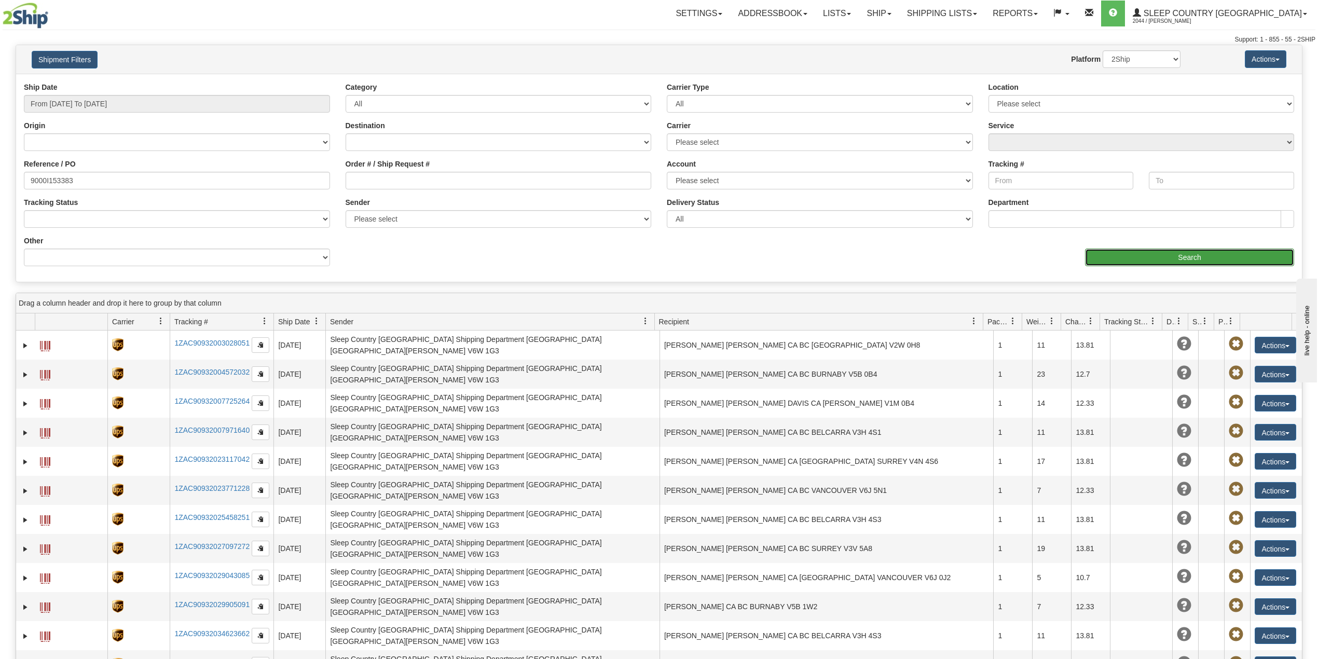
click at [1175, 256] on input "Search" at bounding box center [1189, 257] width 209 height 18
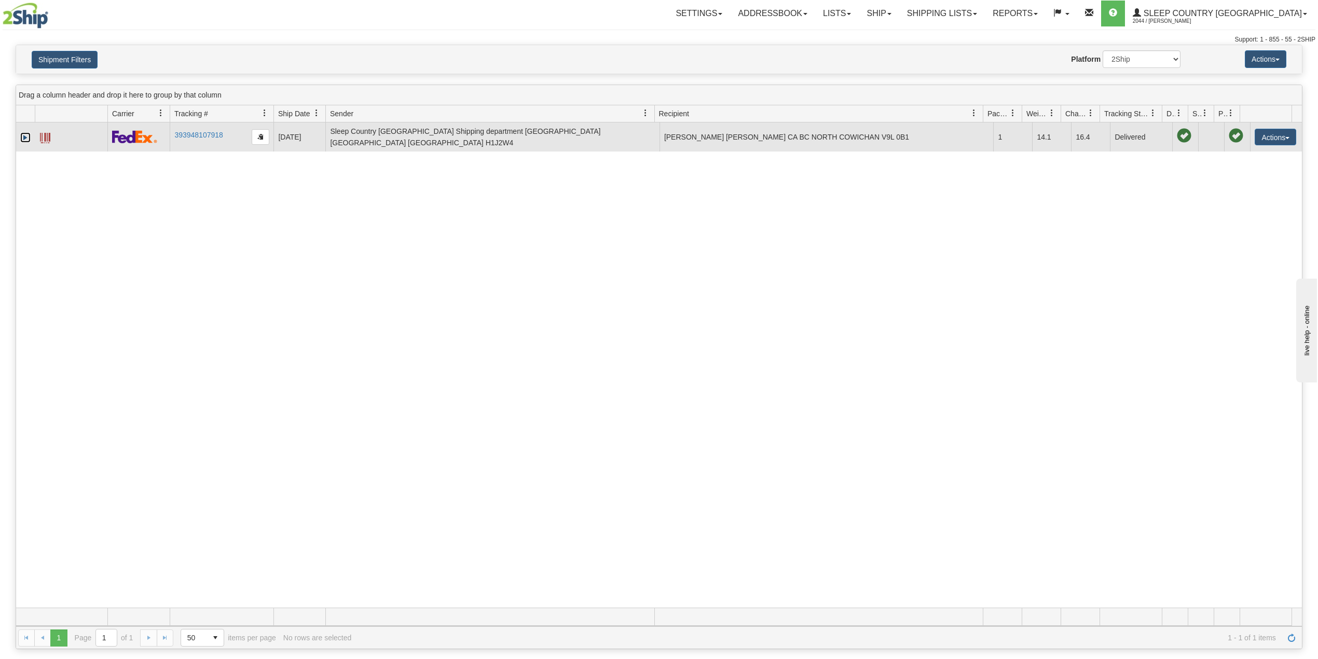
click at [24, 133] on link "Expand" at bounding box center [25, 137] width 10 height 10
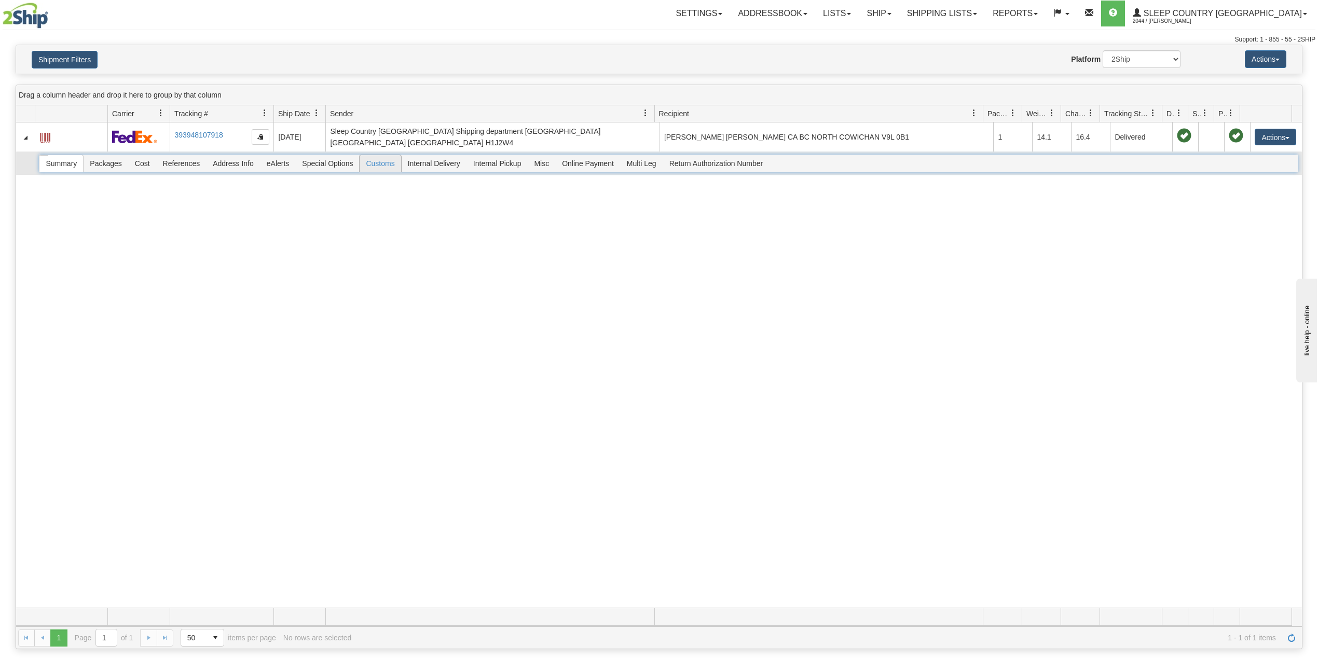
click at [386, 161] on span "Customs" at bounding box center [379, 163] width 41 height 17
